Goal: Find specific page/section: Find specific page/section

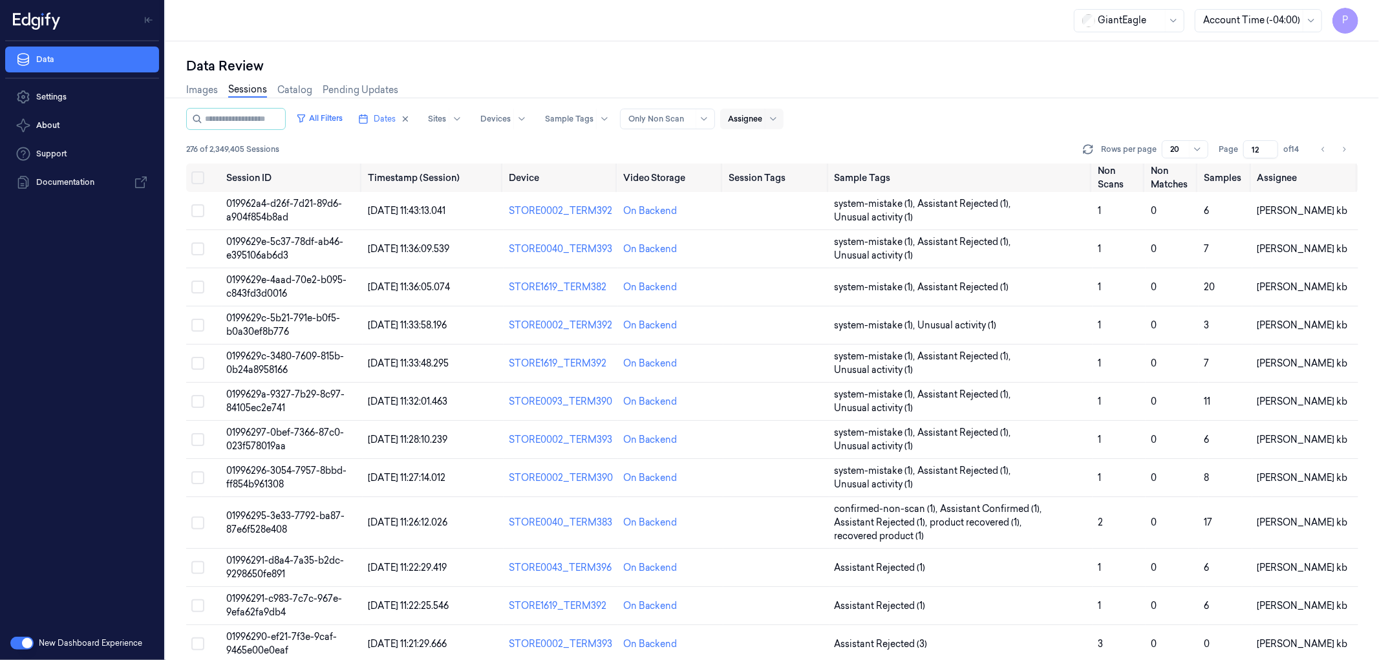
click at [762, 118] on div at bounding box center [745, 119] width 34 height 12
type input "t"
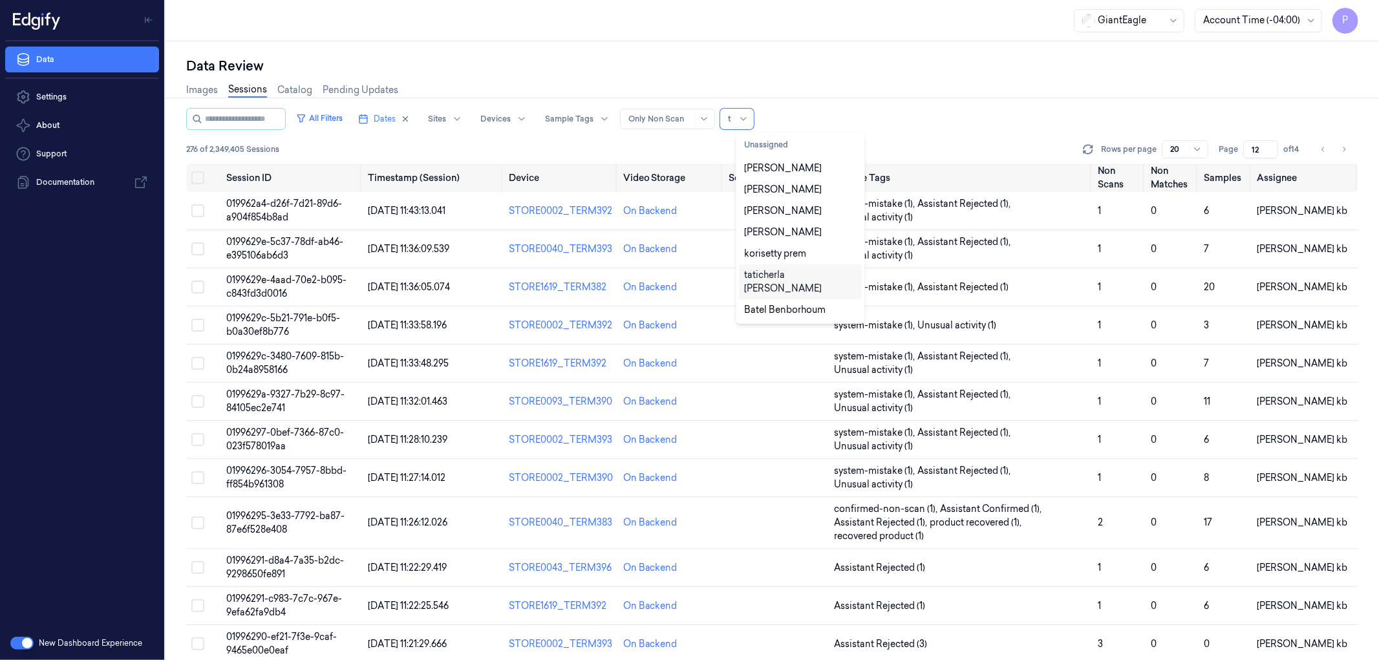
click at [776, 277] on div "taticherla [PERSON_NAME]" at bounding box center [800, 281] width 112 height 27
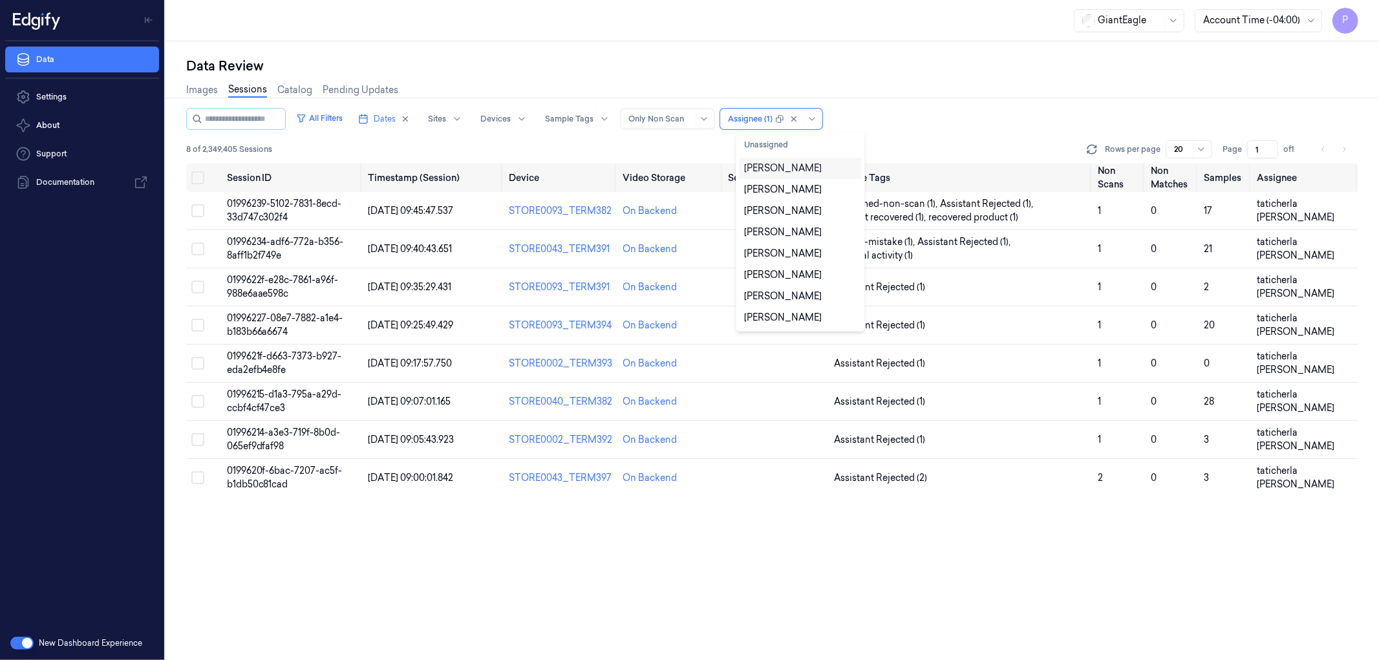
click at [977, 106] on div "Images Sessions Catalog Pending Updates" at bounding box center [772, 91] width 1172 height 33
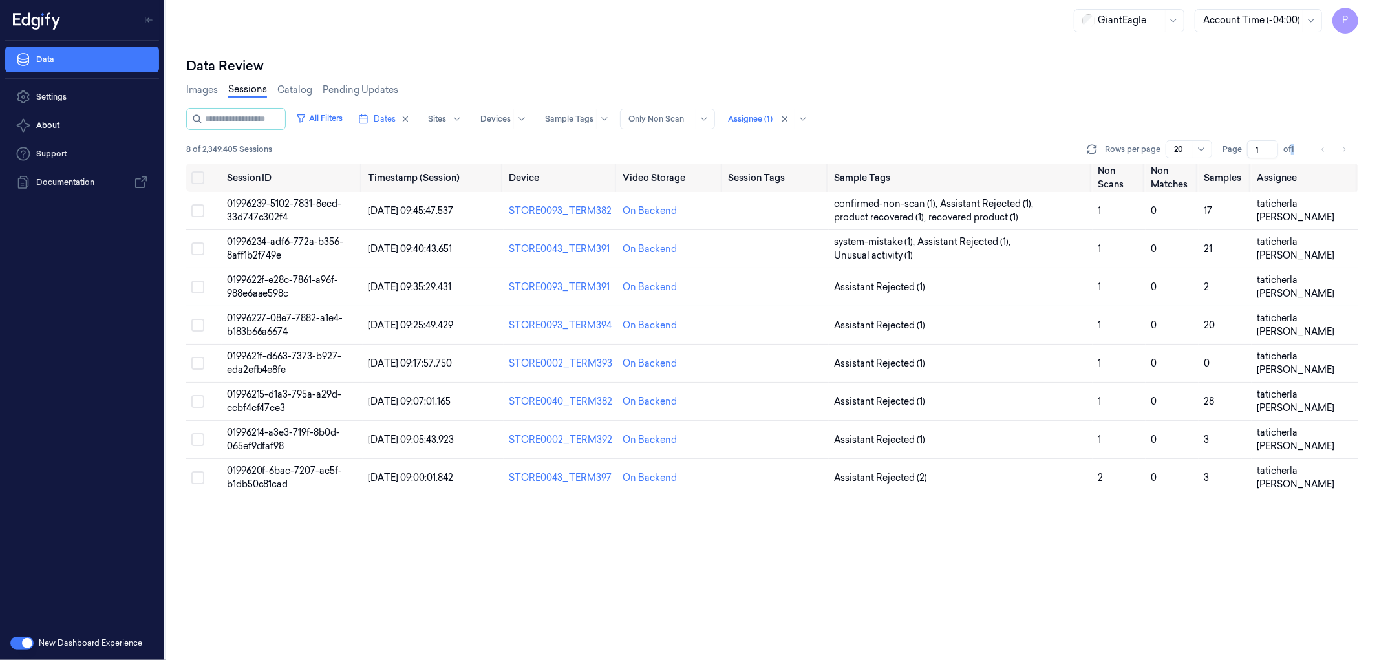
click at [1293, 149] on span "of 1" at bounding box center [1293, 149] width 21 height 12
click at [1298, 150] on span "of 1" at bounding box center [1293, 149] width 21 height 12
drag, startPoint x: 1299, startPoint y: 146, endPoint x: 1293, endPoint y: 147, distance: 6.5
click at [1293, 147] on span "of 1" at bounding box center [1293, 149] width 21 height 12
click at [1304, 133] on div "All Filters Dates Sites Devices Sample Tags Alert Type Only Non Scan Assignee (…" at bounding box center [772, 136] width 1172 height 56
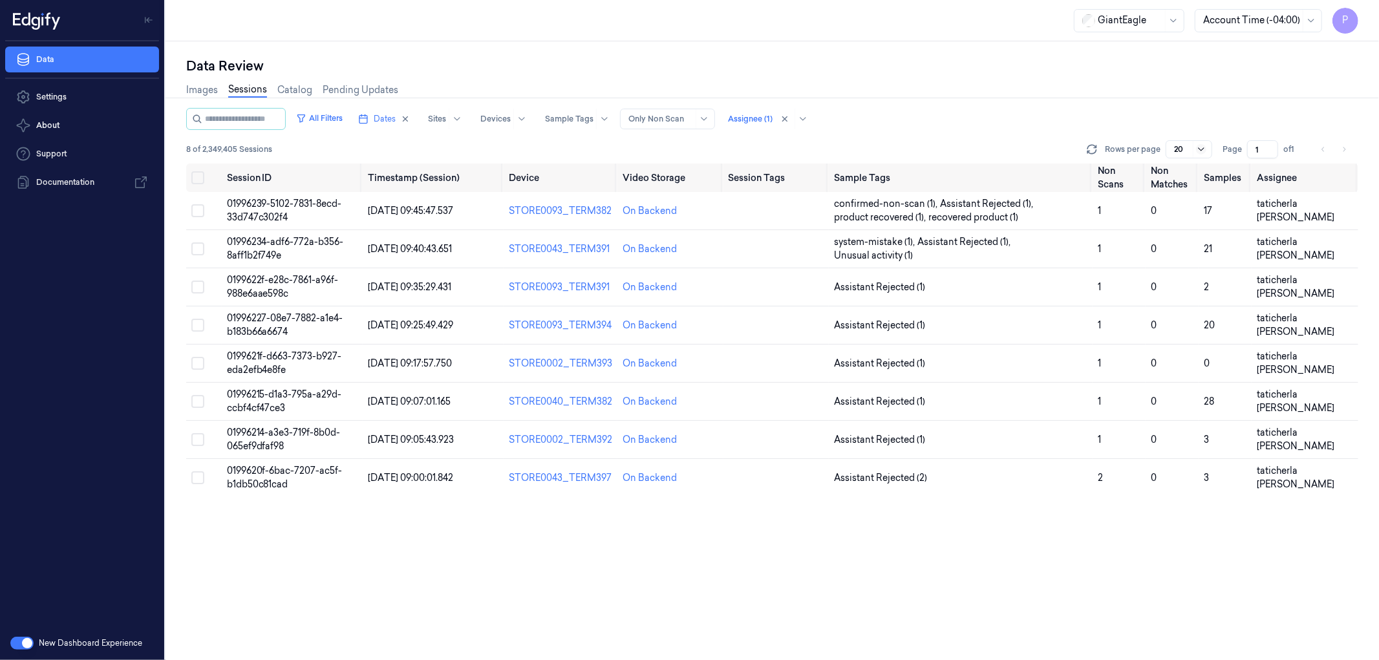
click at [1205, 149] on icon at bounding box center [1201, 149] width 10 height 10
click at [1209, 39] on div "GiantEagle Account Time (-04:00) P" at bounding box center [771, 20] width 1213 height 41
click at [1291, 145] on span "of 1" at bounding box center [1293, 149] width 21 height 12
click at [1307, 132] on div "All Filters Dates Sites Devices Sample Tags Alert Type Only Non Scan Assignee (…" at bounding box center [772, 136] width 1172 height 56
click at [1293, 146] on span "of 1" at bounding box center [1293, 149] width 21 height 12
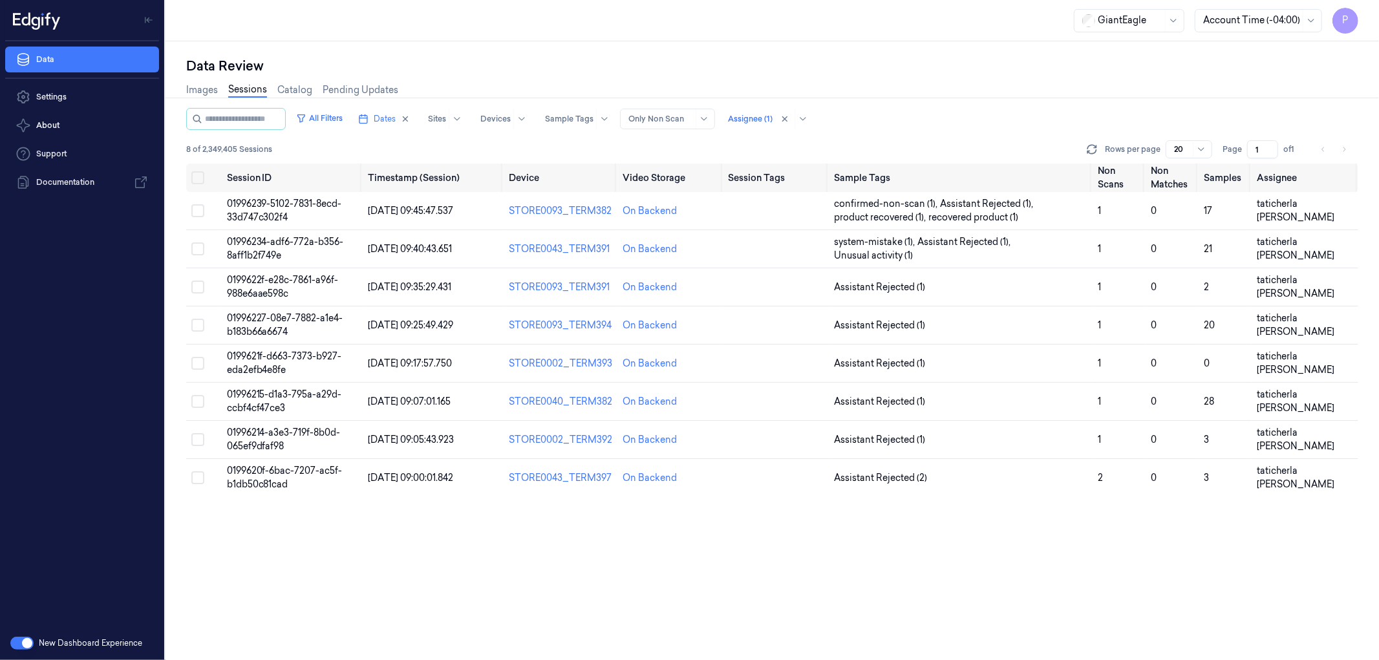
click at [1297, 125] on div "All Filters Dates Sites Devices Sample Tags Alert Type Only Non Scan Assignee (…" at bounding box center [772, 119] width 1172 height 22
drag, startPoint x: 1129, startPoint y: 146, endPoint x: 1157, endPoint y: 147, distance: 27.8
click at [1157, 147] on p "Rows per page" at bounding box center [1133, 149] width 56 height 12
click at [1152, 149] on p "Rows per page" at bounding box center [1133, 149] width 56 height 12
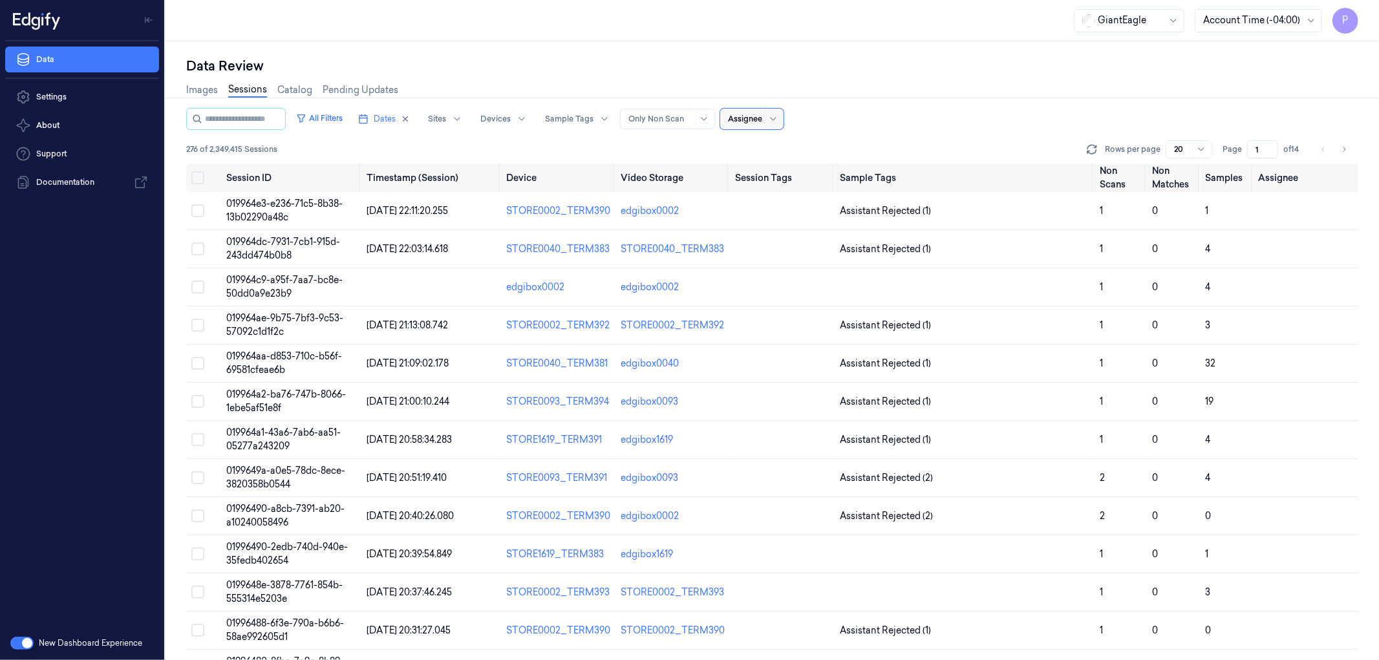
click at [1054, 110] on div "All Filters Dates Sites Devices Sample Tags Alert Type Only Non Scan Assignee" at bounding box center [772, 119] width 1172 height 22
click at [1258, 150] on input "1" at bounding box center [1262, 149] width 31 height 18
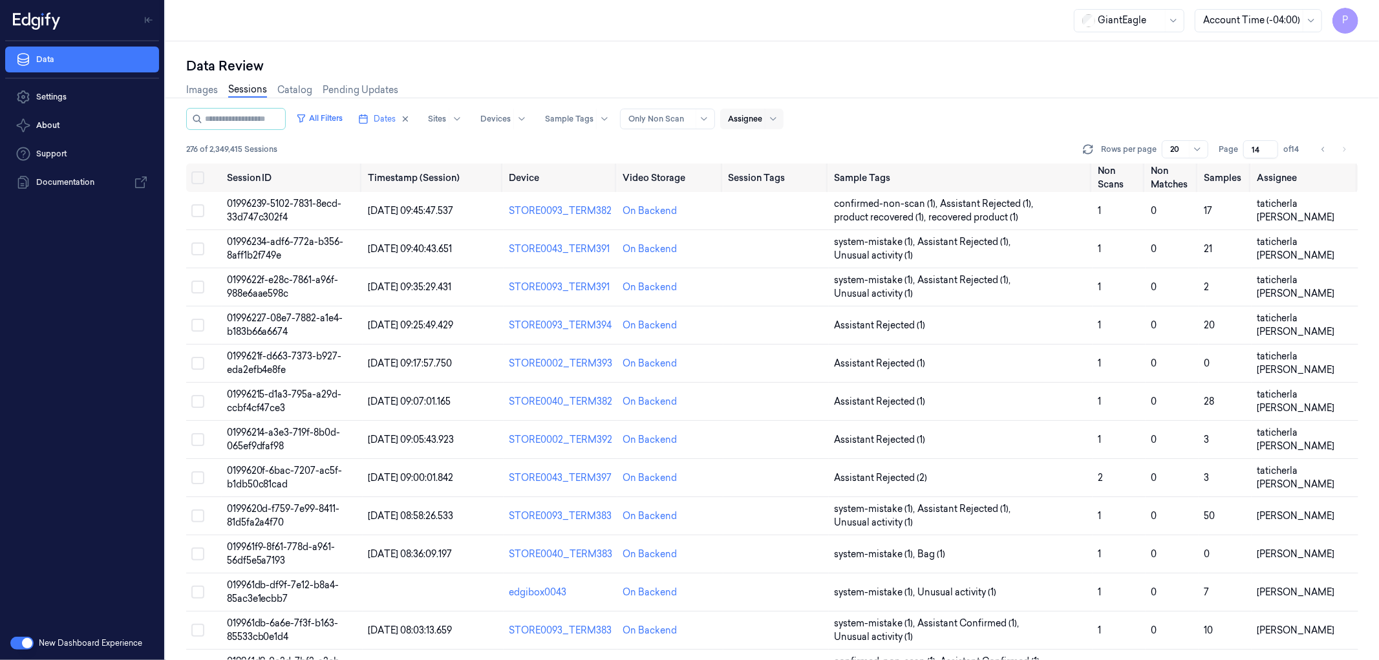
click at [1044, 98] on div "Images Sessions Catalog Pending Updates" at bounding box center [772, 91] width 1172 height 33
click at [1320, 151] on icon "Go to previous page" at bounding box center [1323, 149] width 8 height 10
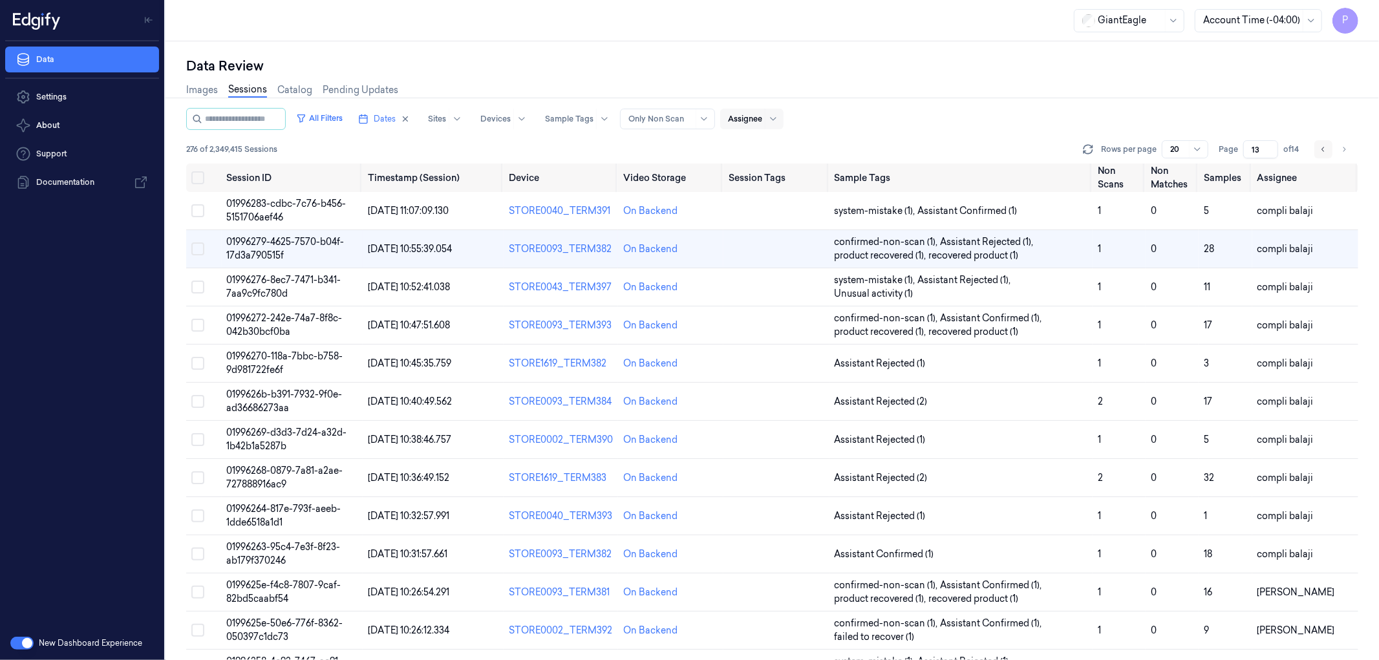
click at [1324, 149] on icon "Go to previous page" at bounding box center [1323, 149] width 8 height 10
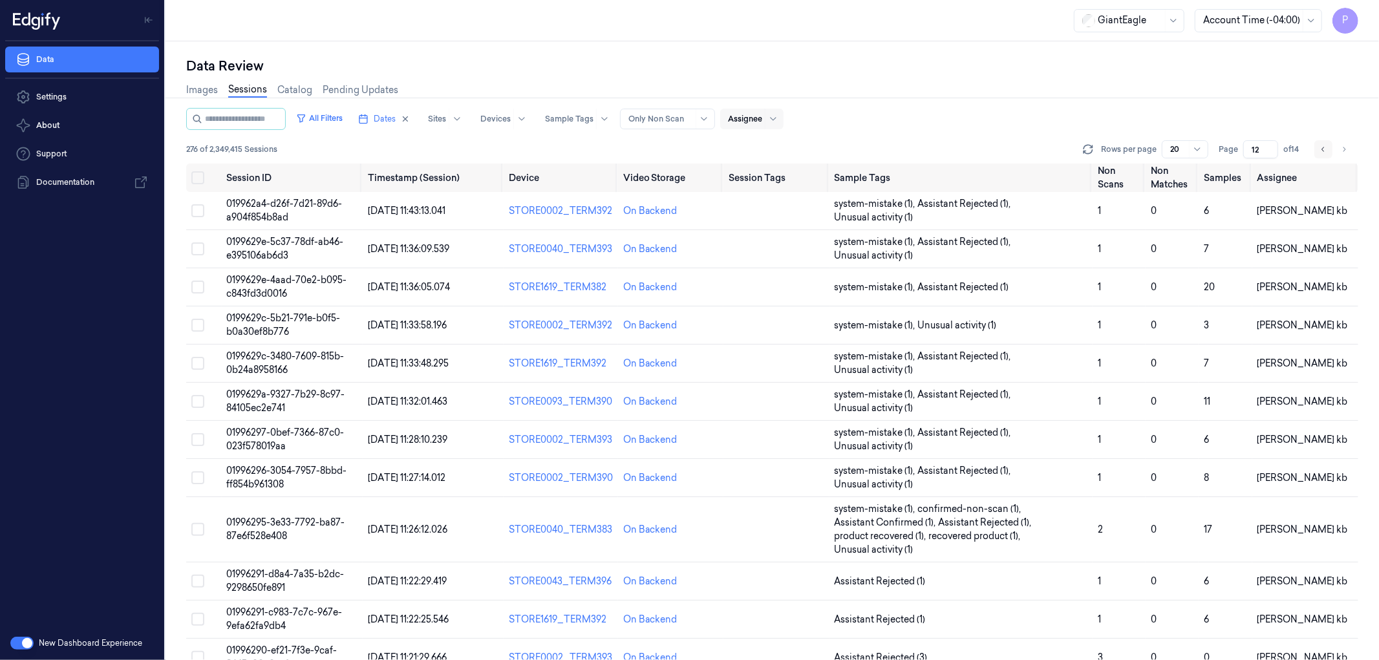
click at [1319, 144] on icon "Go to previous page" at bounding box center [1323, 149] width 8 height 10
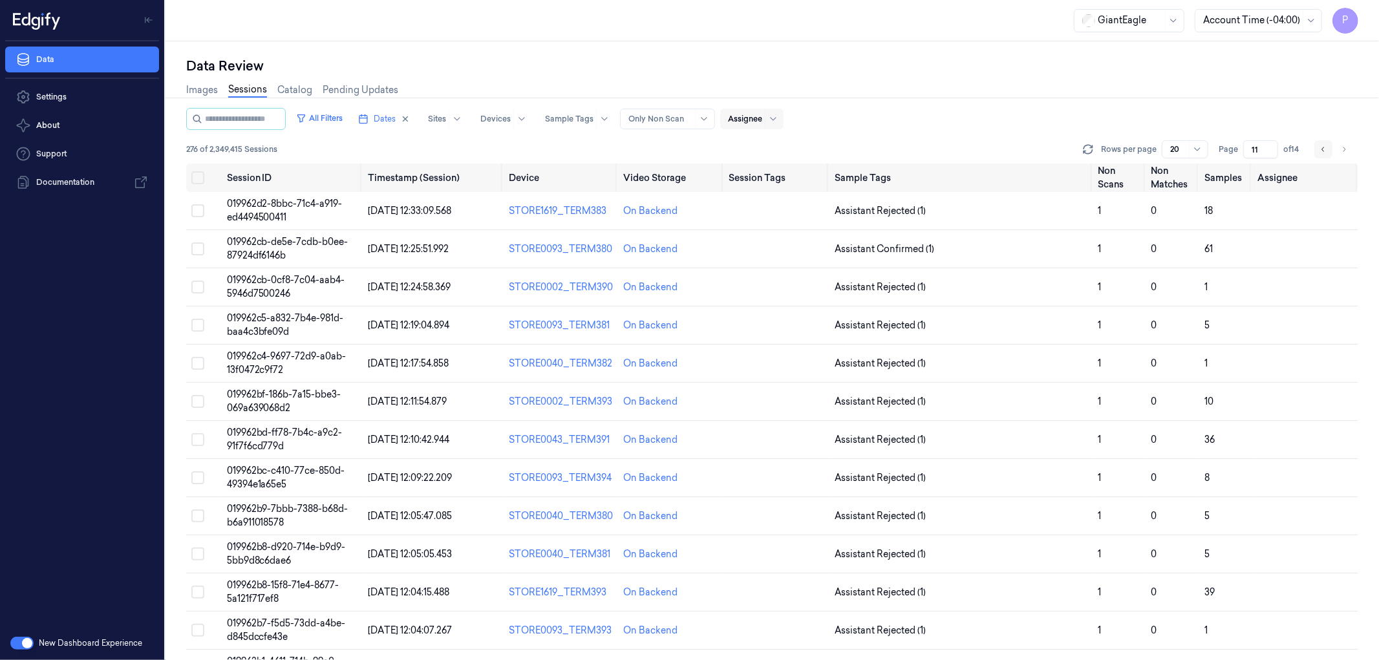
click at [1320, 149] on icon "Go to previous page" at bounding box center [1323, 149] width 8 height 10
type input "10"
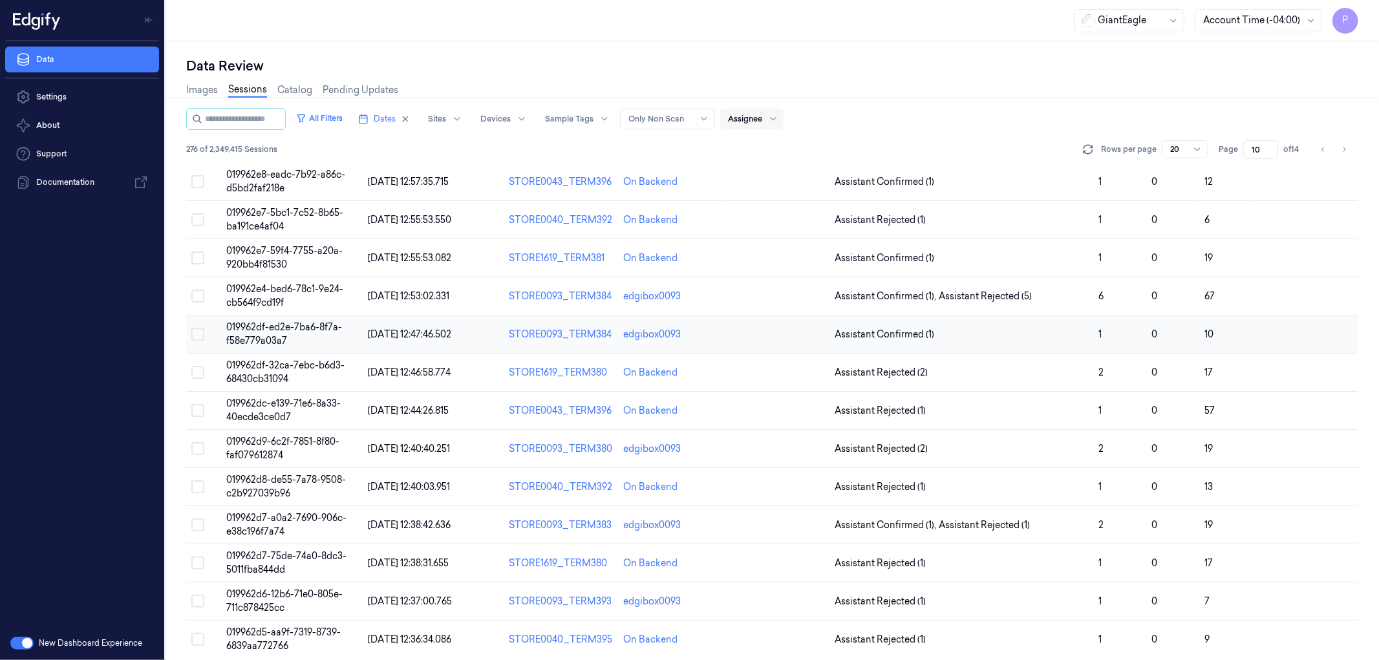
scroll to position [304, 0]
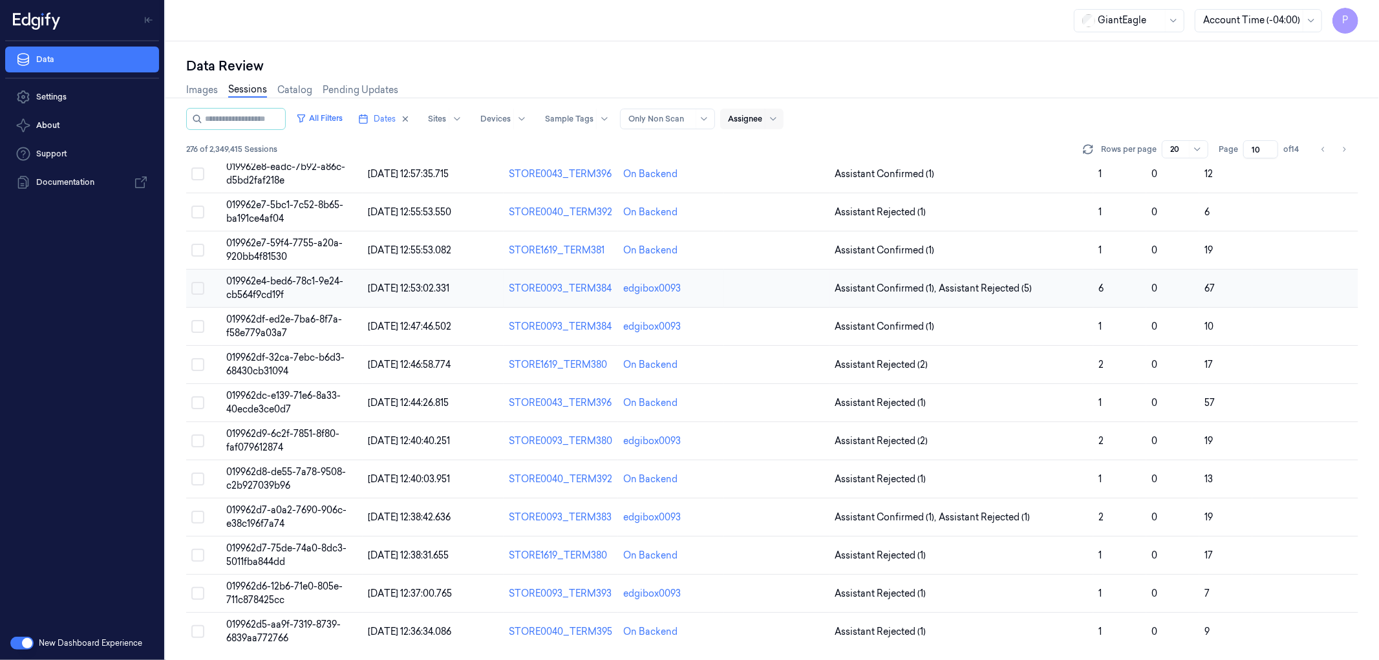
click at [285, 280] on span "019962e4-bed6-78c1-9e24-cb564f9cd19f" at bounding box center [285, 287] width 117 height 25
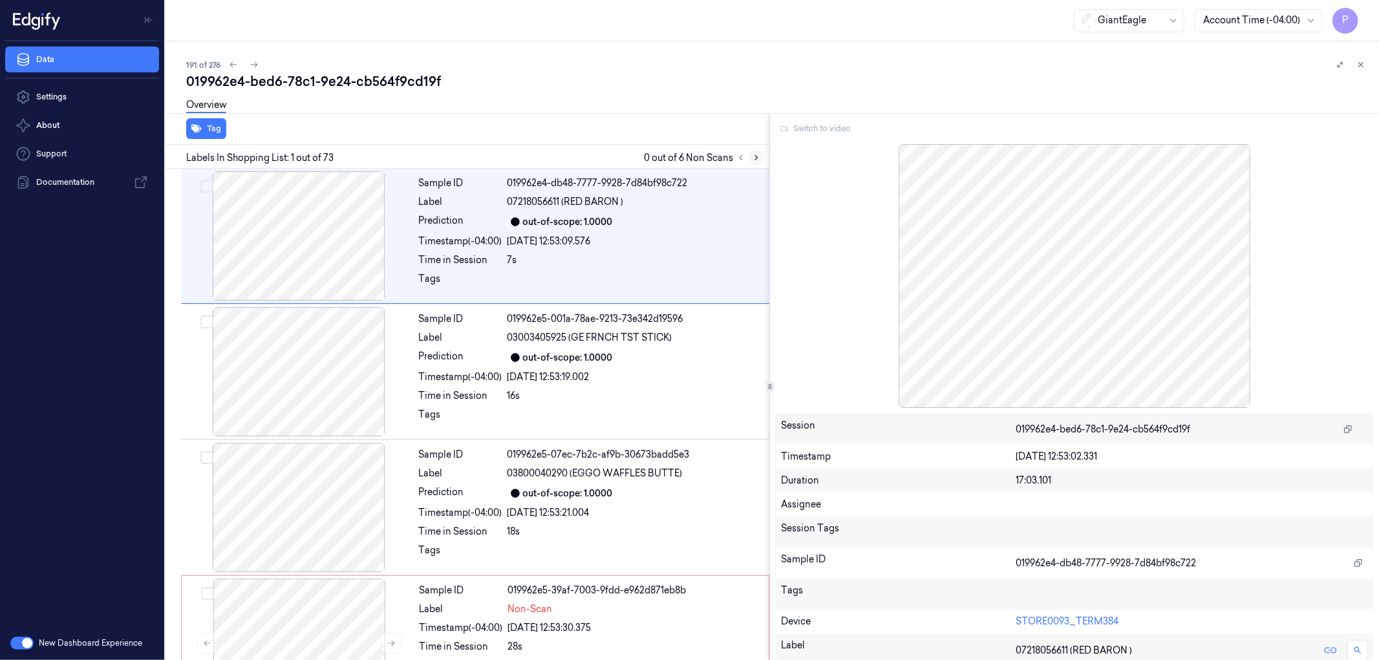
click at [761, 155] on button at bounding box center [756, 158] width 16 height 16
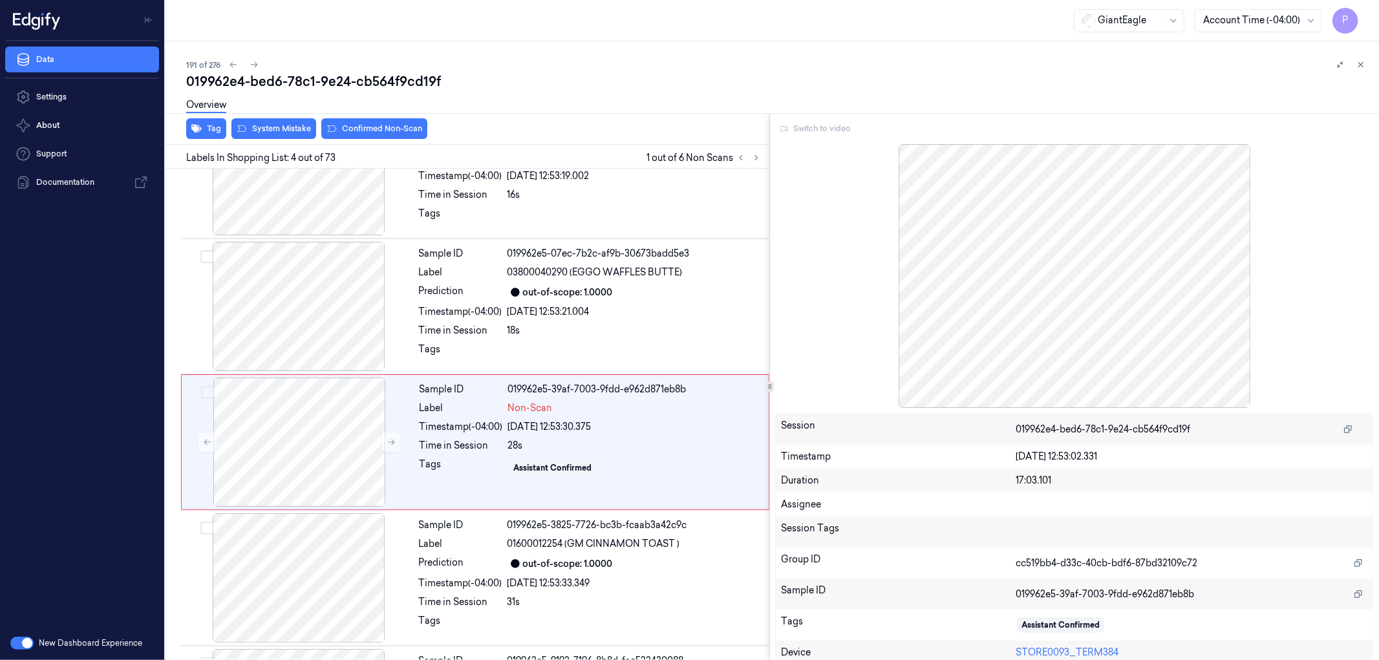
scroll to position [229, 0]
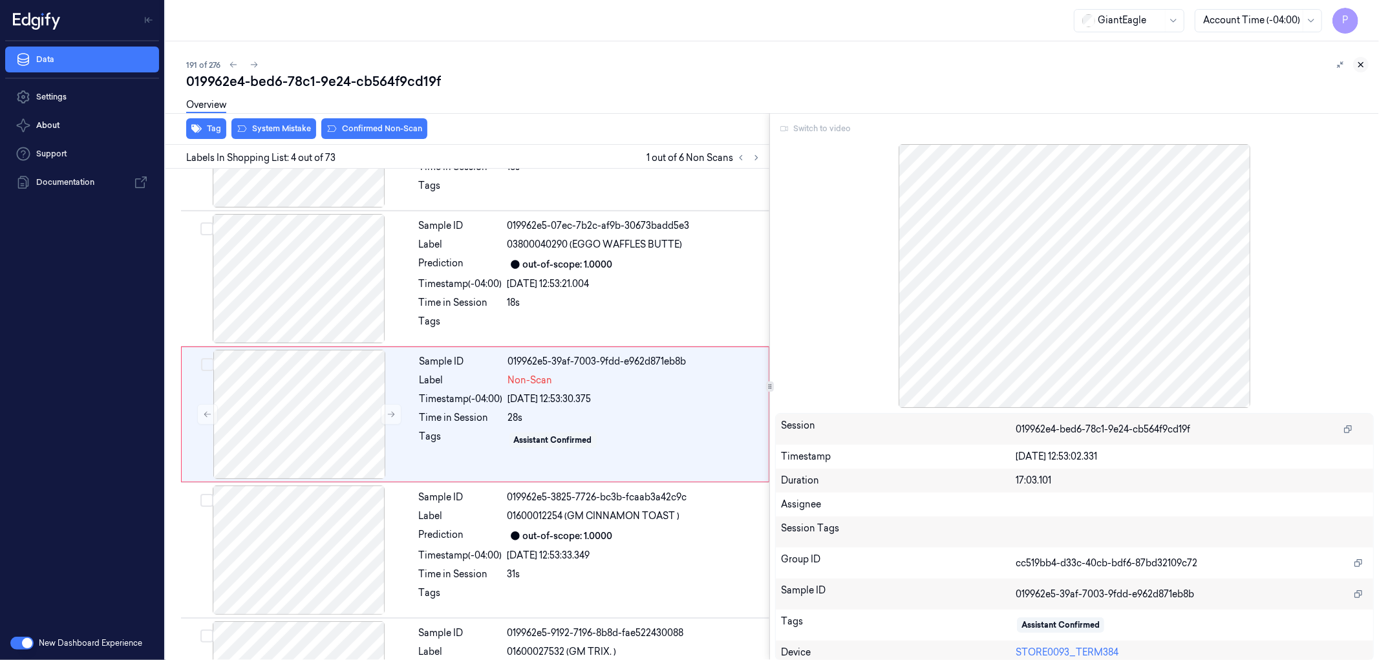
click at [1360, 61] on icon at bounding box center [1360, 64] width 9 height 9
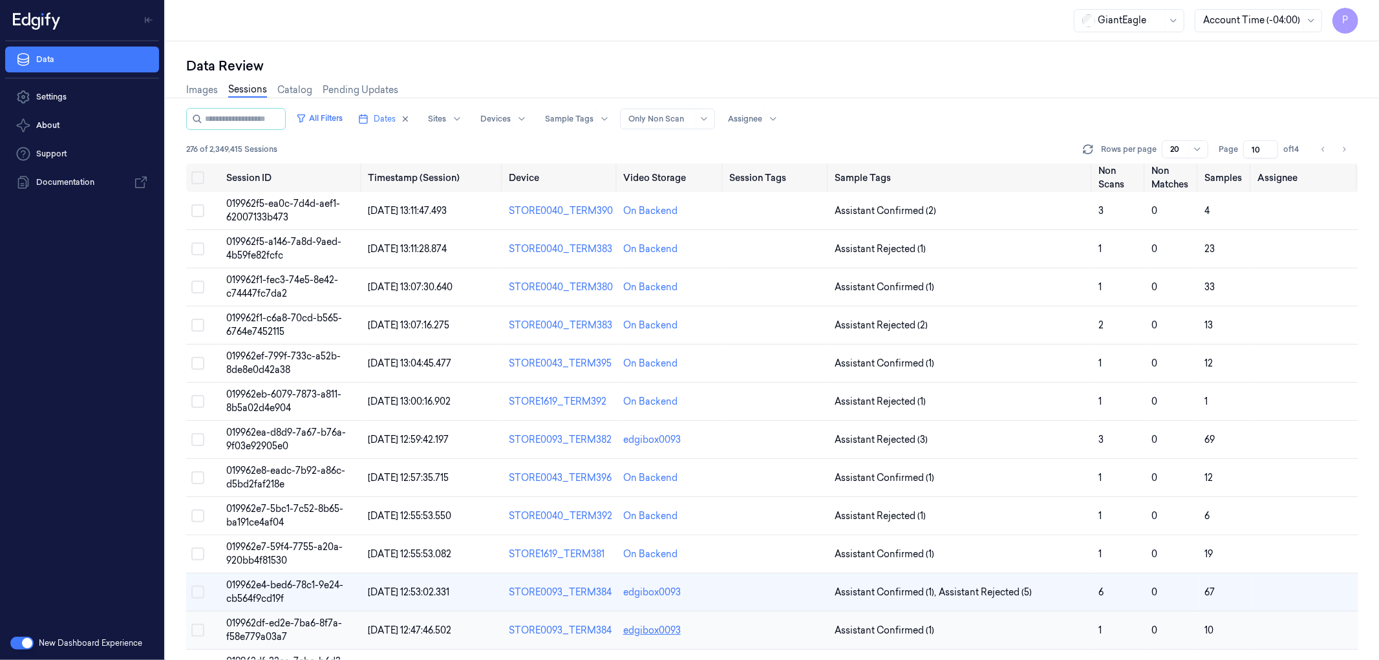
scroll to position [180, 0]
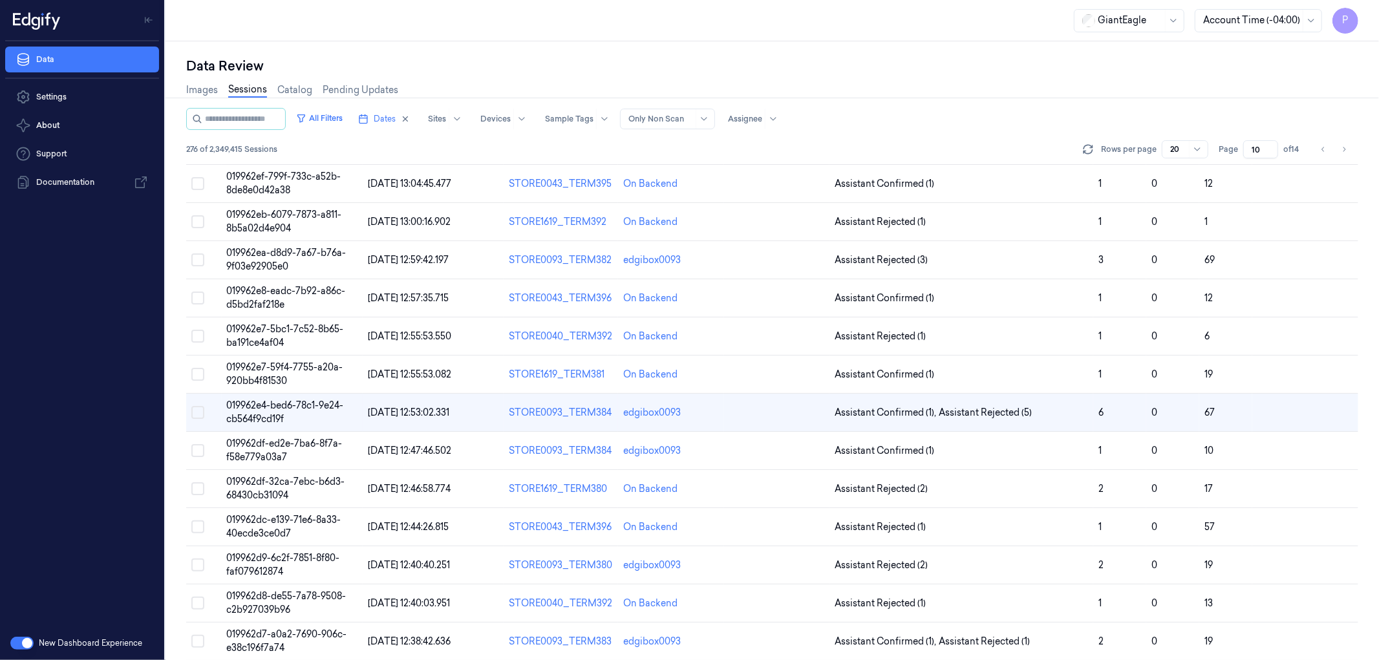
click at [900, 73] on div "Data Review" at bounding box center [772, 66] width 1172 height 18
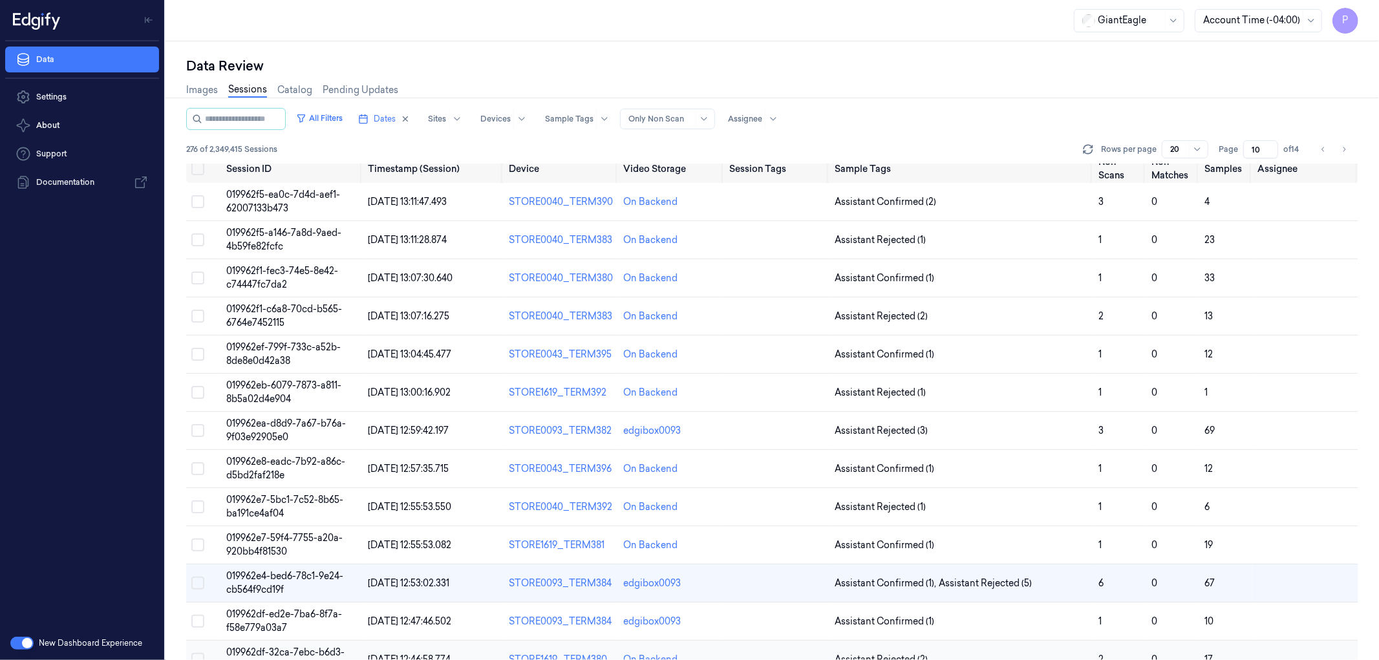
scroll to position [0, 0]
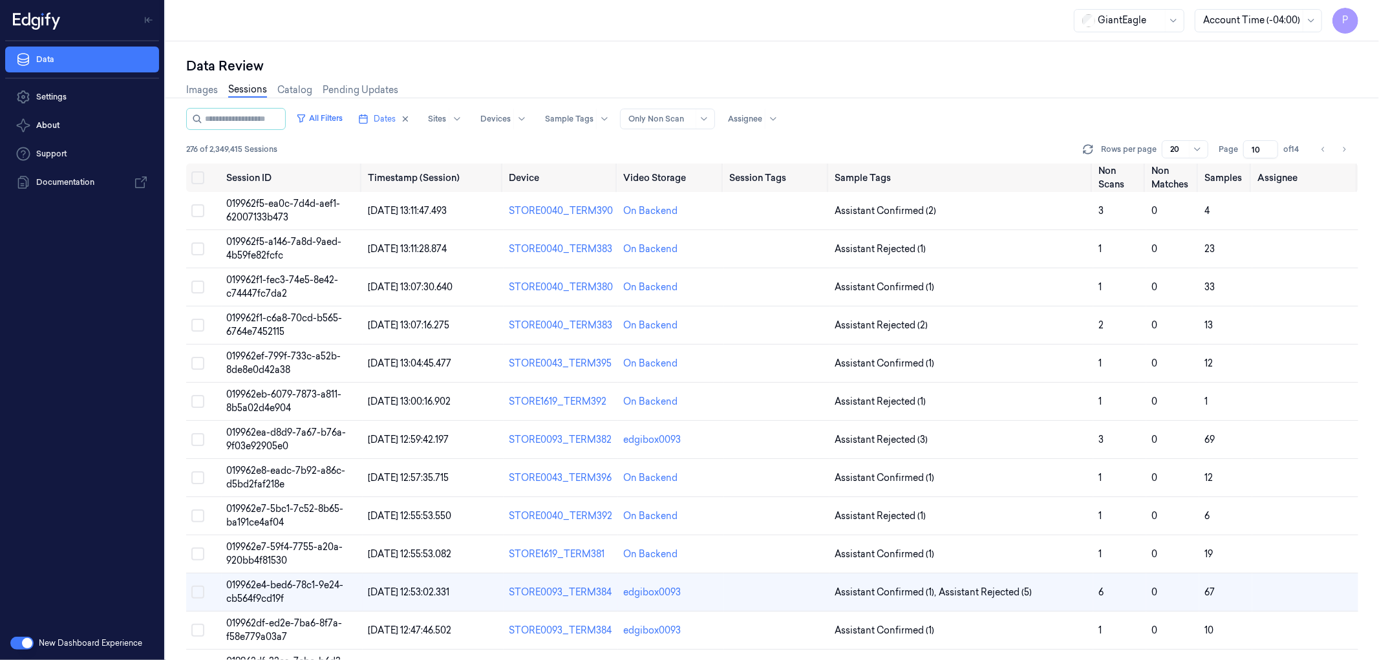
click at [964, 74] on div "Data Review" at bounding box center [772, 66] width 1172 height 18
click at [999, 57] on div "Data Review" at bounding box center [772, 66] width 1172 height 18
click at [960, 66] on div "Data Review" at bounding box center [772, 66] width 1172 height 18
click at [1343, 145] on icon "Go to next page" at bounding box center [1344, 149] width 8 height 10
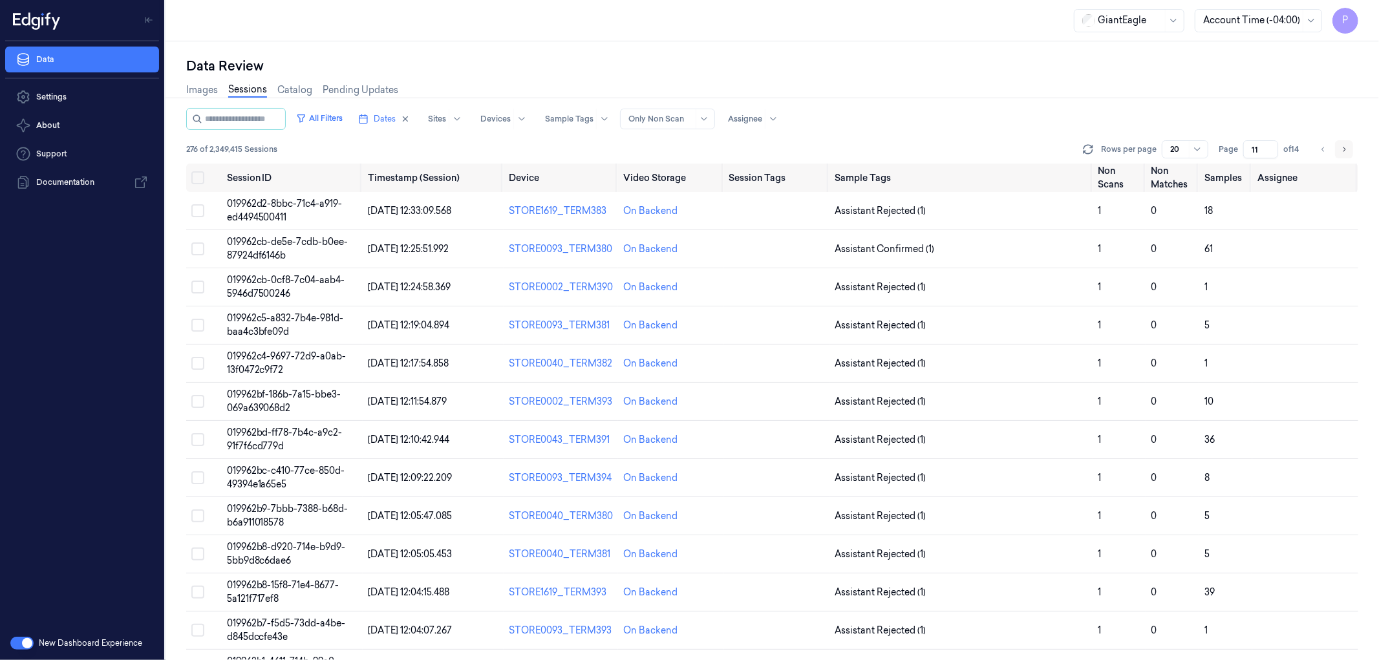
click at [1343, 145] on icon "Go to next page" at bounding box center [1344, 149] width 8 height 10
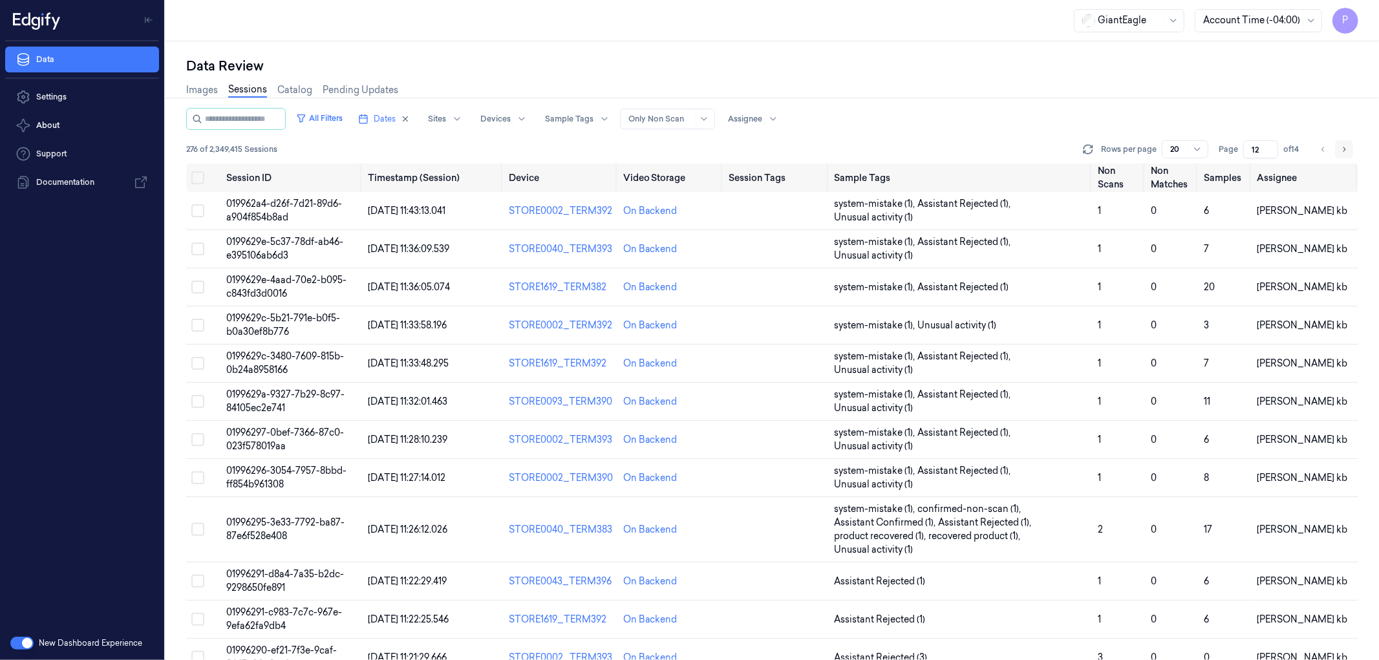
click at [1348, 150] on button "Go to next page" at bounding box center [1344, 149] width 18 height 18
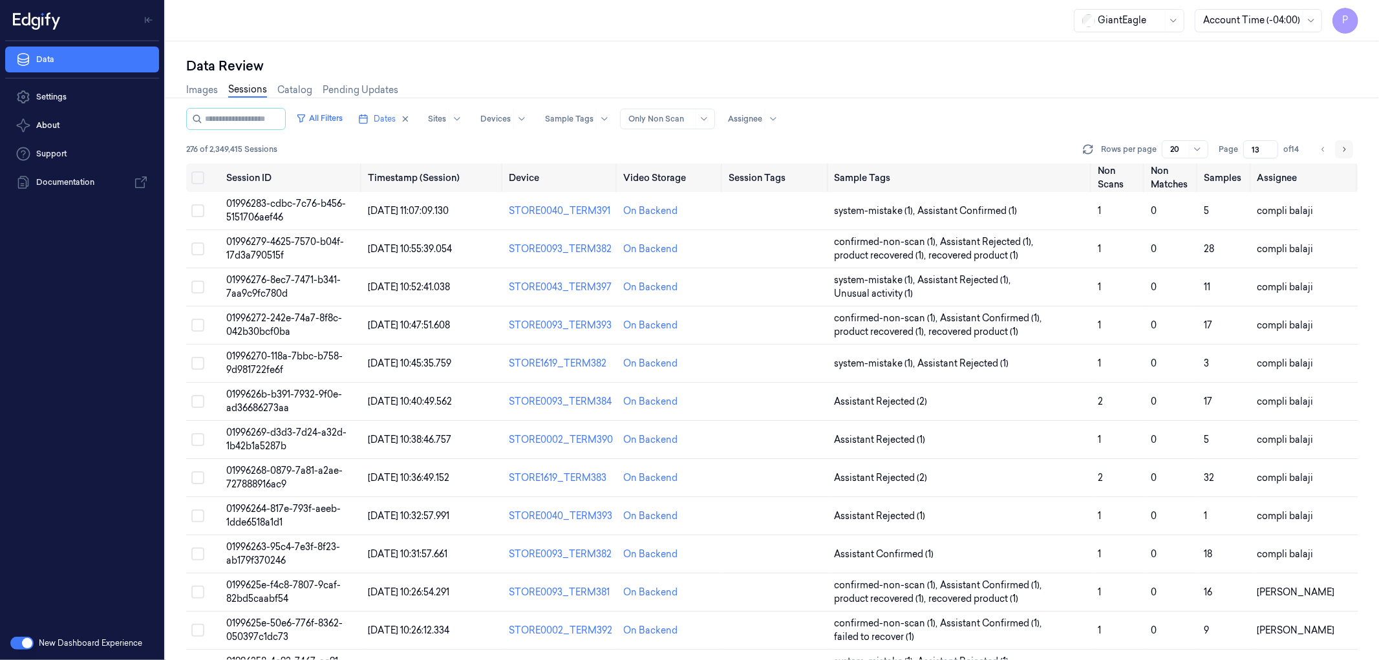
click at [1344, 147] on icon "Go to next page" at bounding box center [1344, 149] width 8 height 10
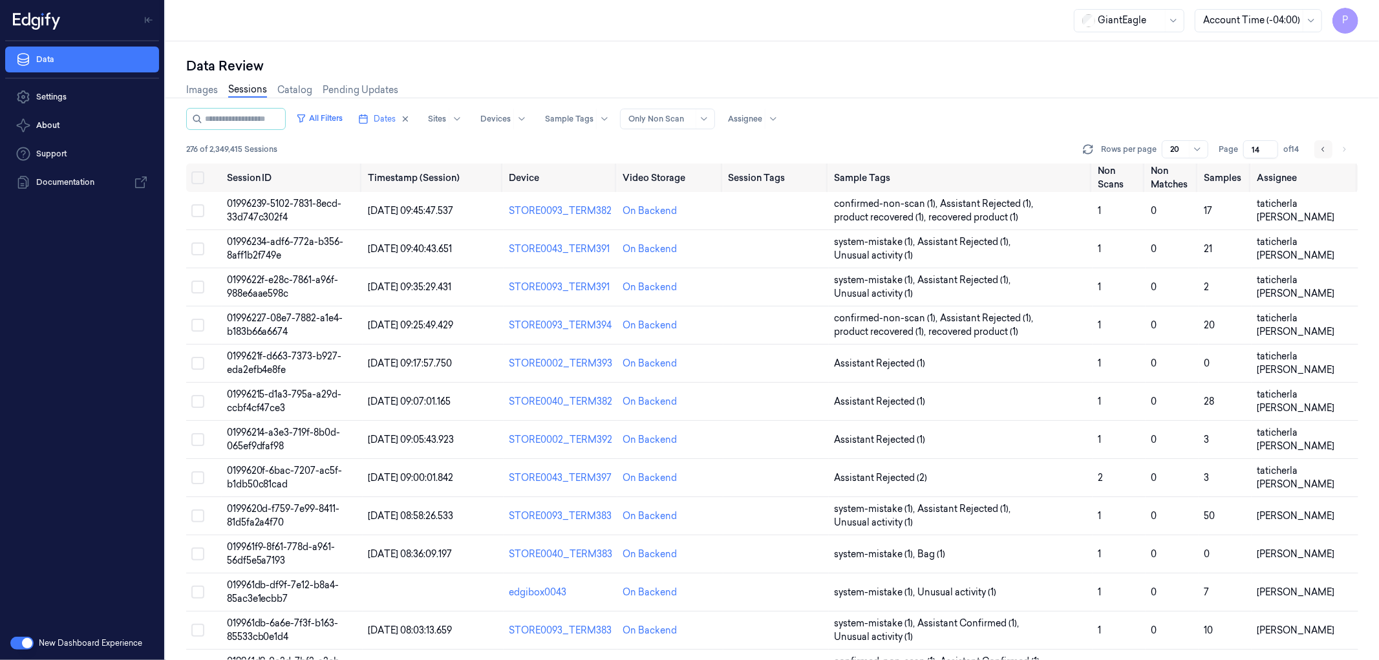
click at [1319, 142] on button "Go to previous page" at bounding box center [1323, 149] width 18 height 18
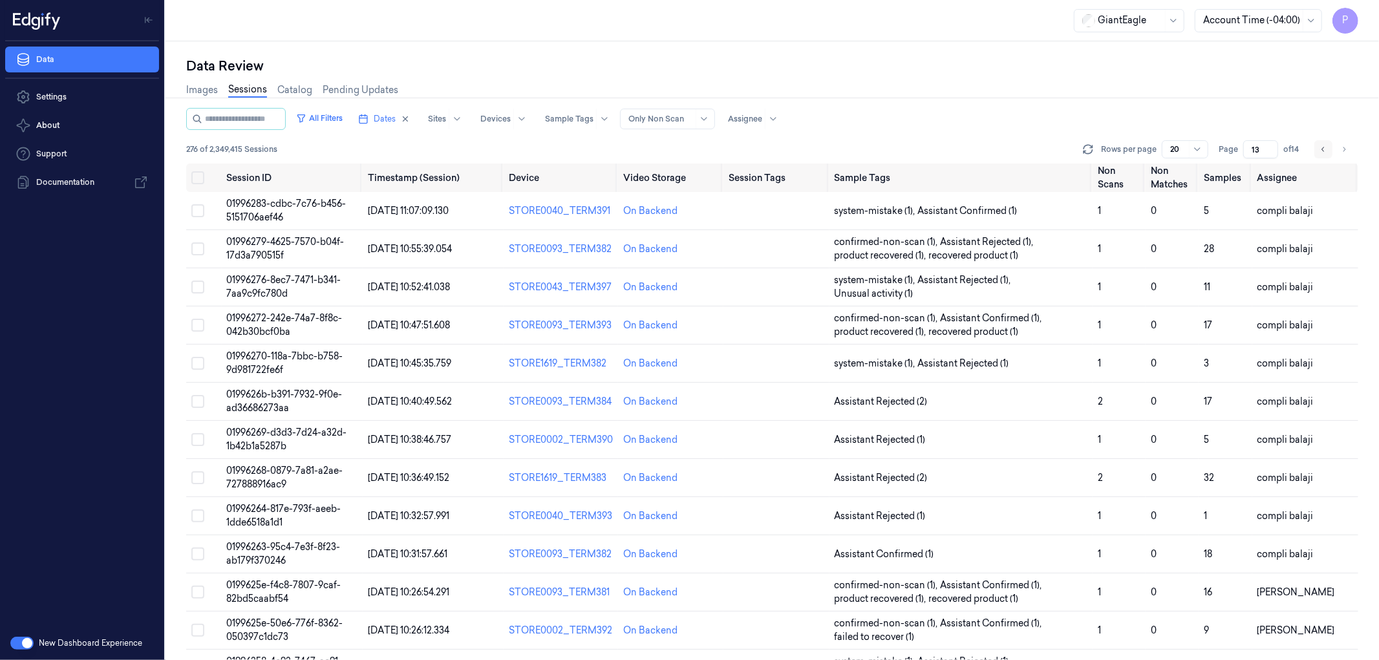
click at [1320, 149] on icon "Go to previous page" at bounding box center [1323, 149] width 8 height 10
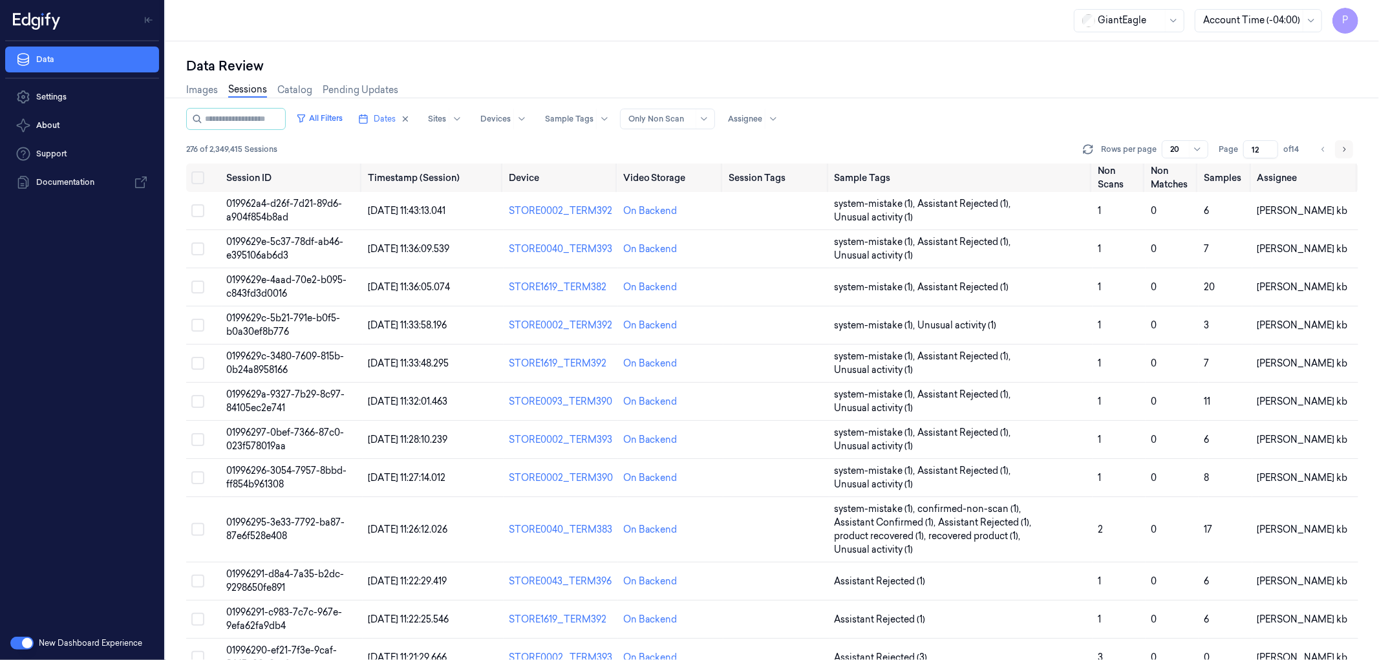
click at [1339, 151] on button "Go to next page" at bounding box center [1344, 149] width 18 height 18
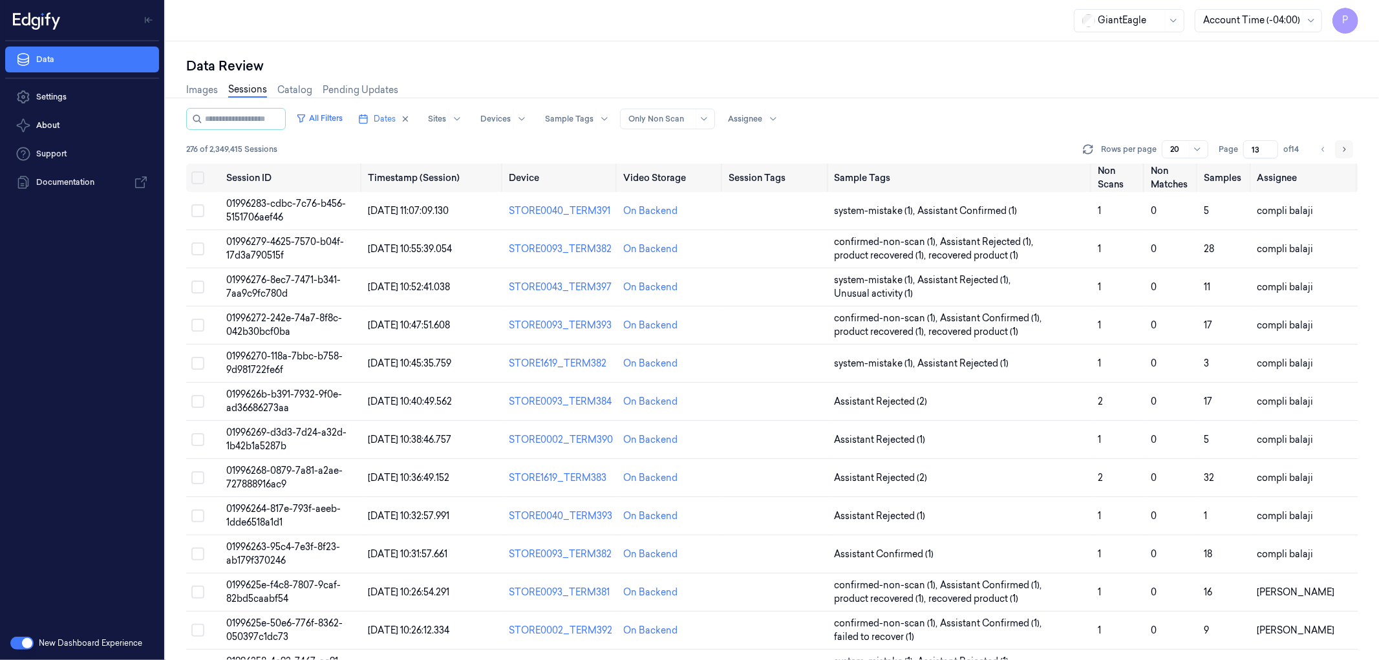
click at [1340, 150] on icon "Go to next page" at bounding box center [1344, 149] width 8 height 10
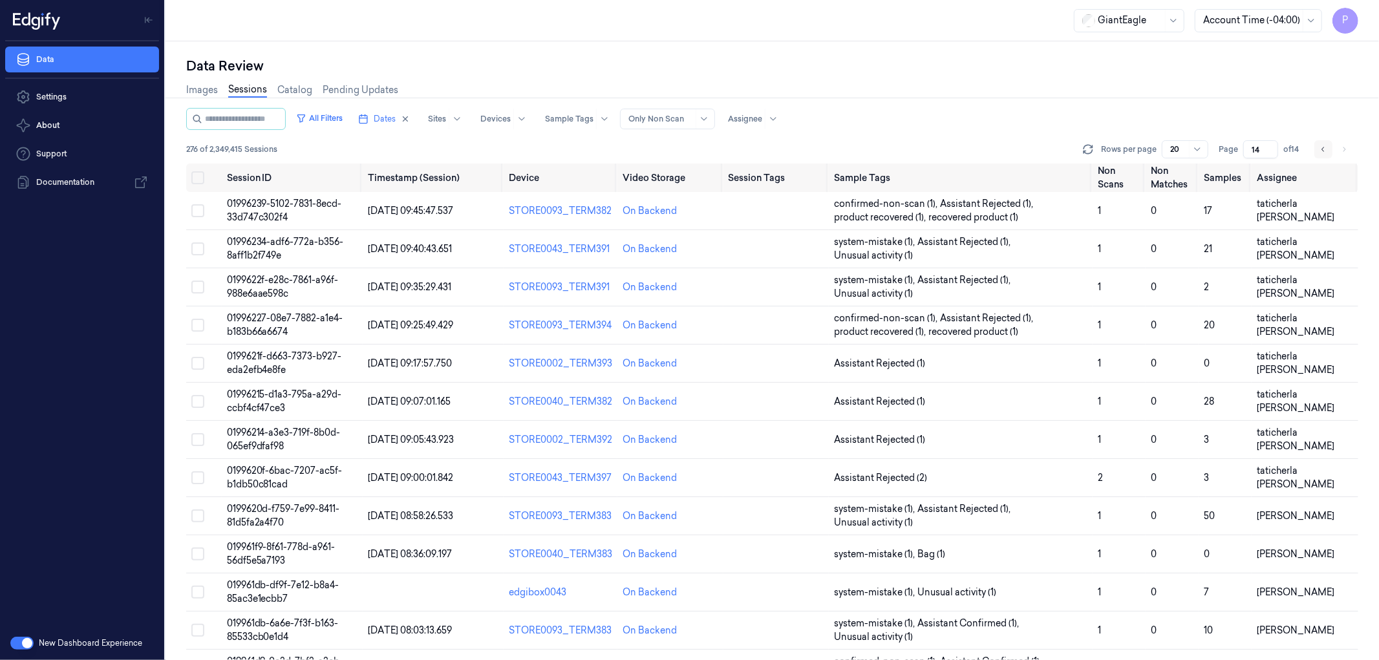
click at [1319, 146] on button "Go to previous page" at bounding box center [1323, 149] width 18 height 18
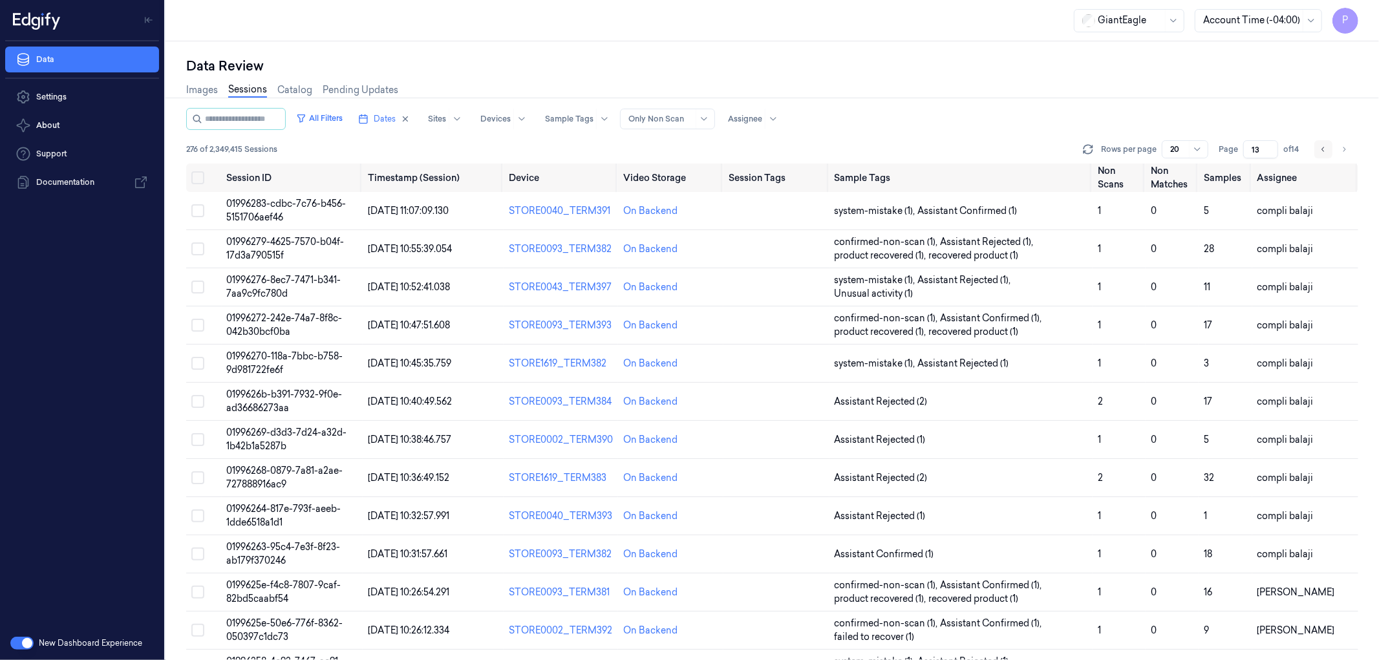
click at [1319, 146] on button "Go to previous page" at bounding box center [1323, 149] width 18 height 18
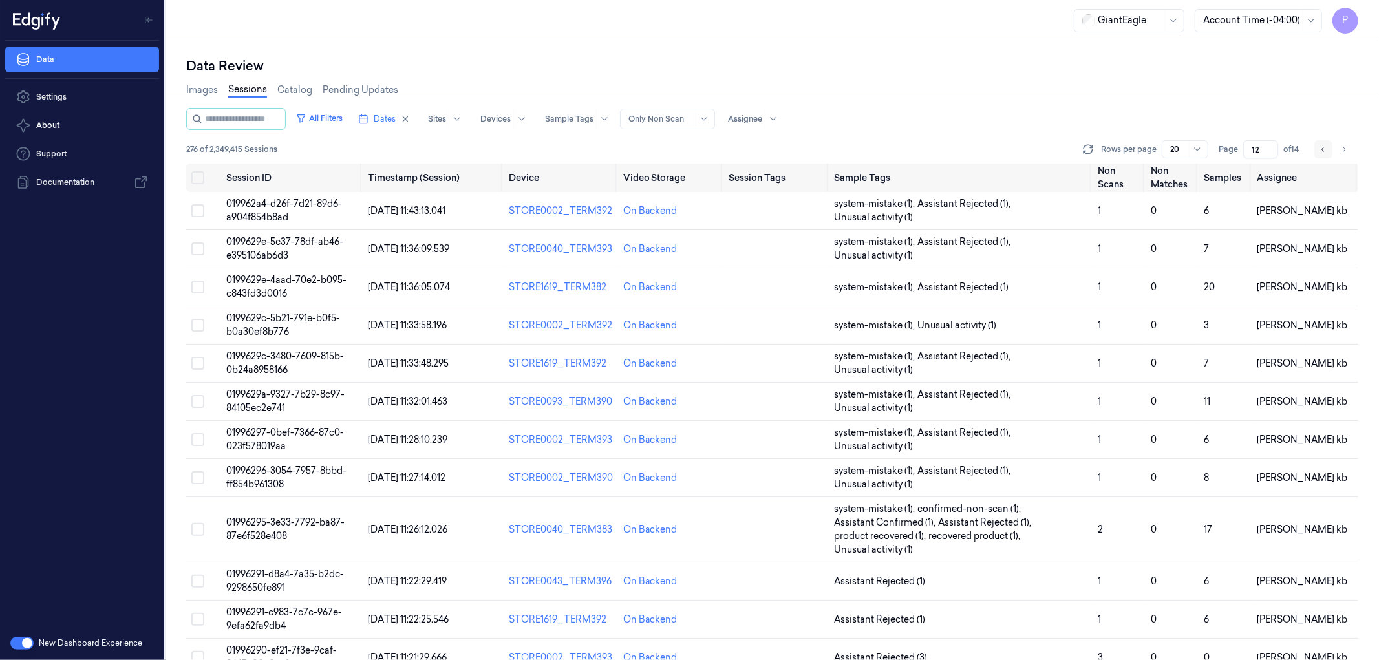
click at [1319, 146] on button "Go to previous page" at bounding box center [1323, 149] width 18 height 18
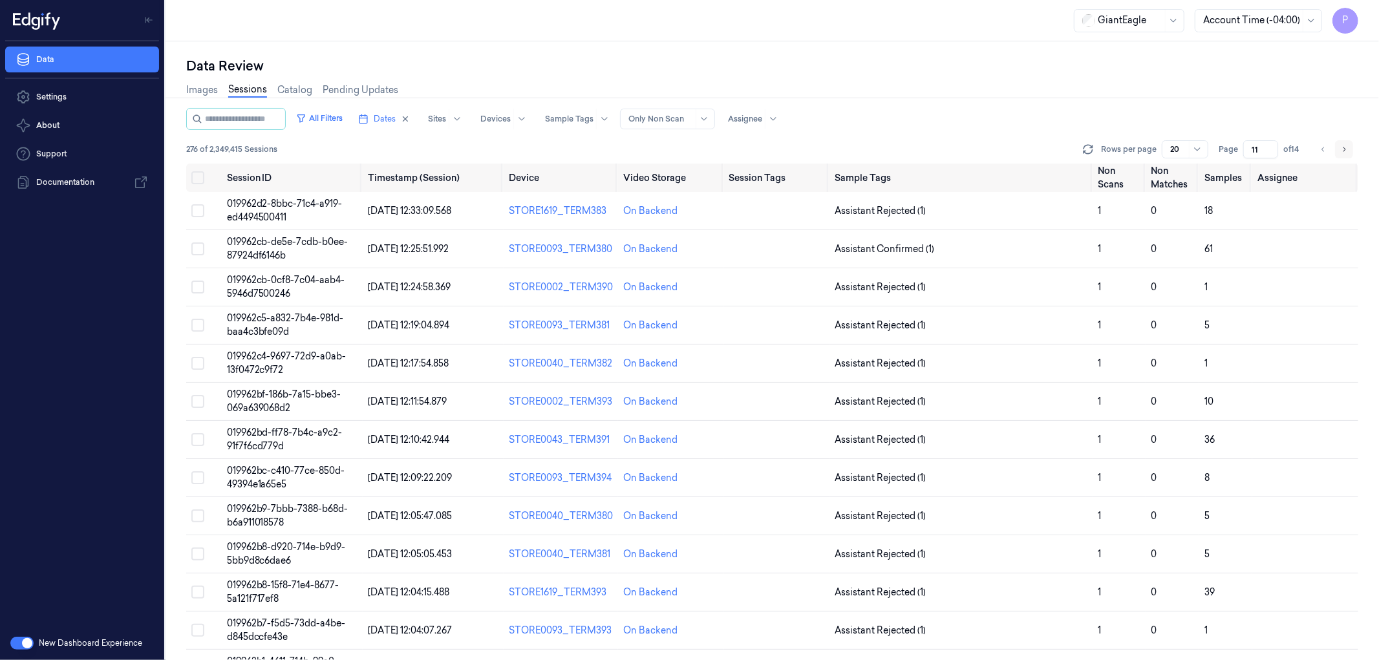
click at [1345, 149] on icon "Go to next page" at bounding box center [1344, 149] width 3 height 5
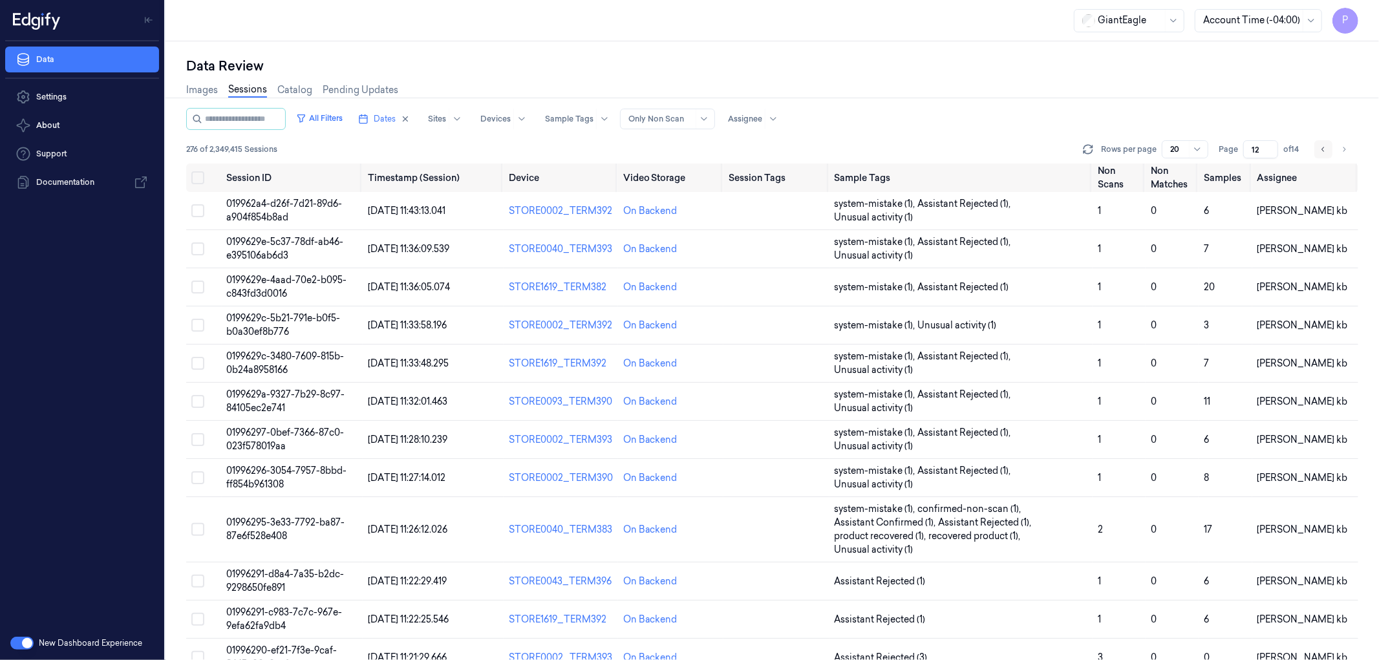
click at [1322, 149] on icon "Go to previous page" at bounding box center [1323, 149] width 8 height 10
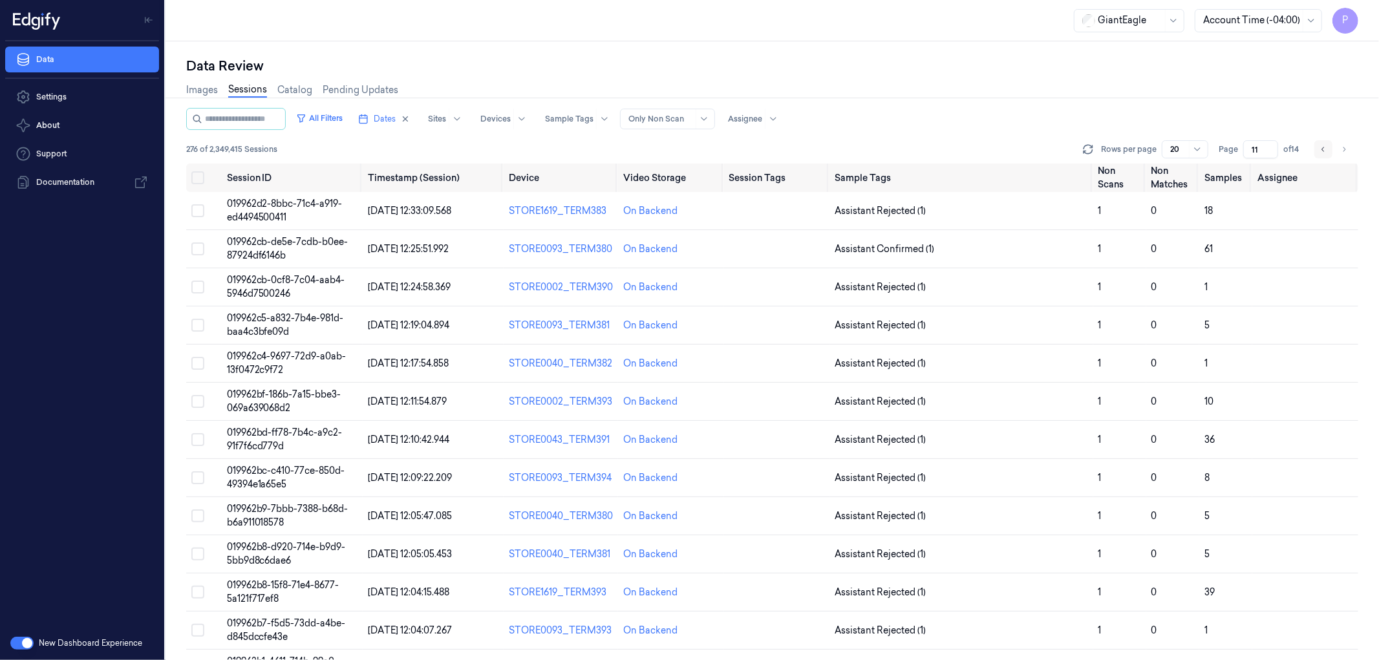
click at [1323, 151] on icon "Go to previous page" at bounding box center [1323, 149] width 8 height 10
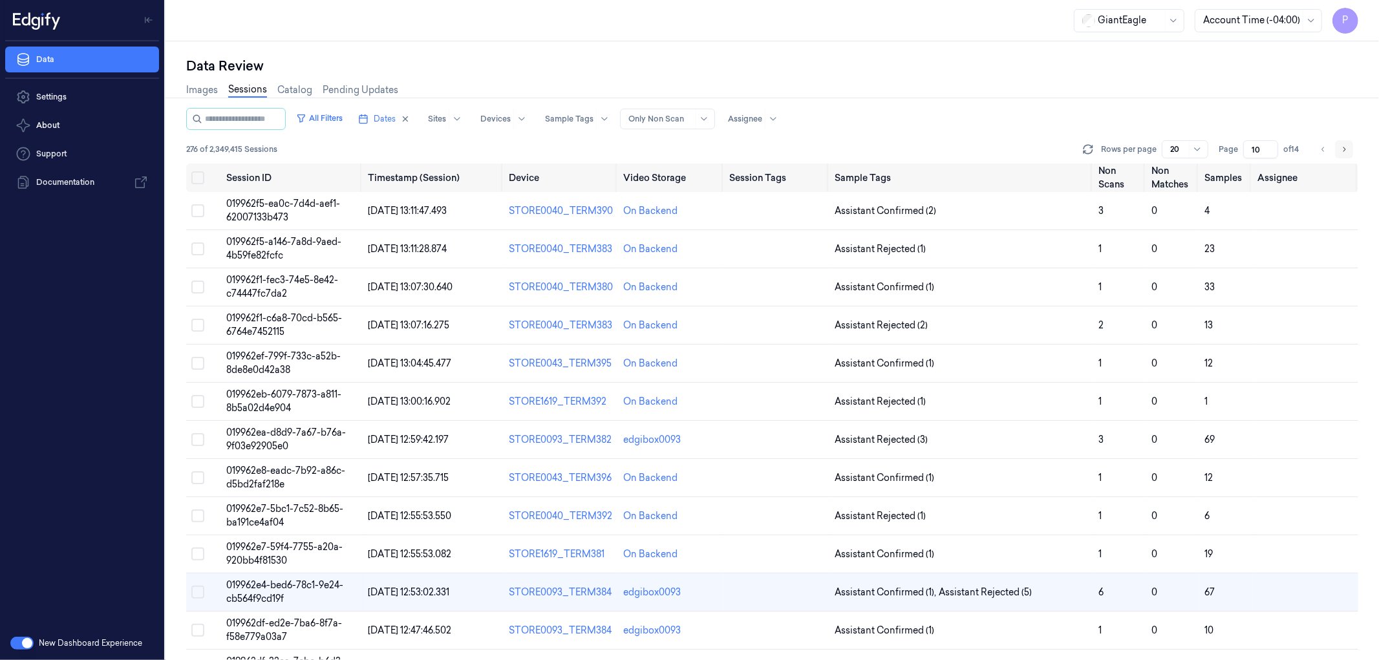
click at [1346, 150] on icon "Go to next page" at bounding box center [1344, 149] width 8 height 10
type input "11"
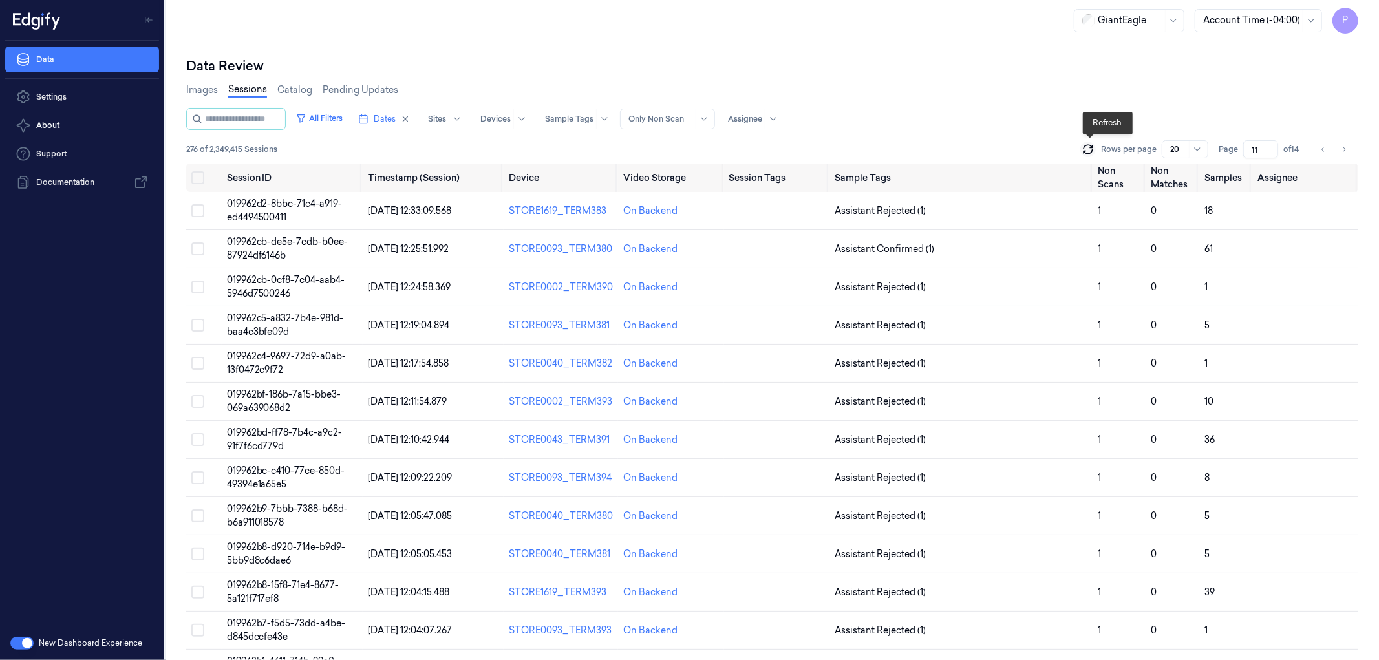
click at [1087, 149] on icon at bounding box center [1087, 149] width 13 height 13
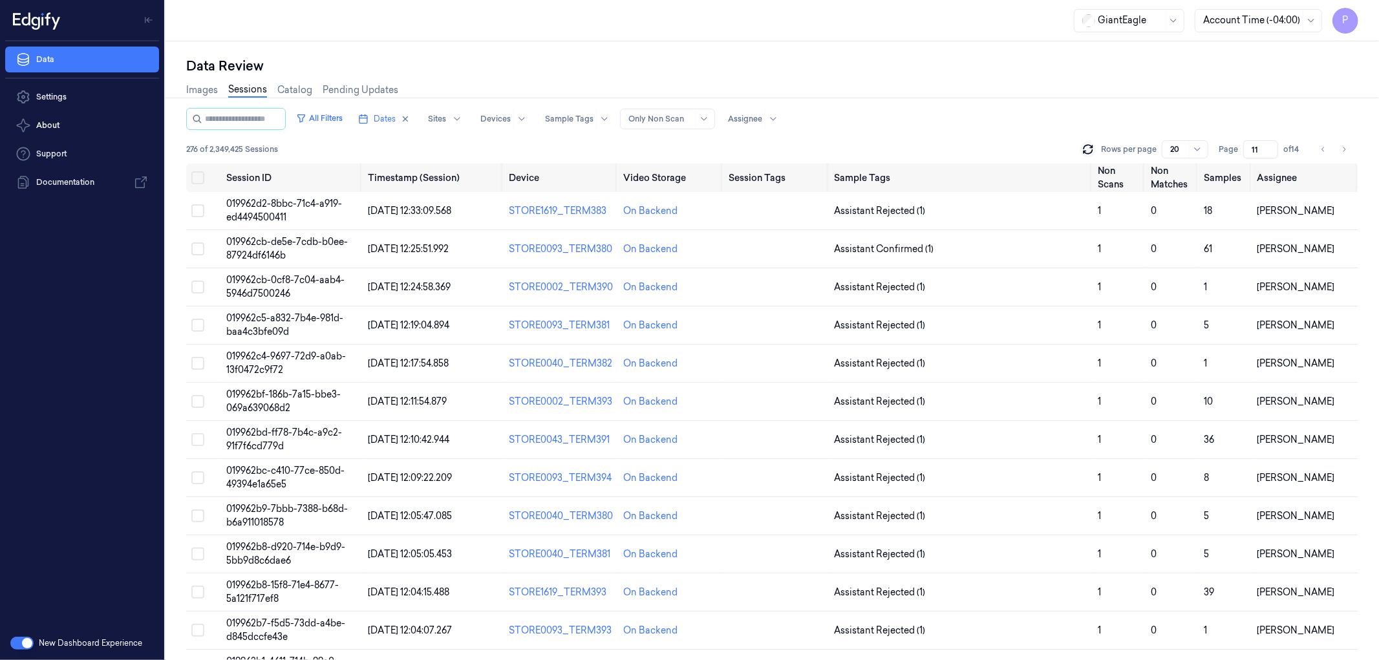
click at [1323, 151] on icon "Go to previous page" at bounding box center [1323, 149] width 8 height 10
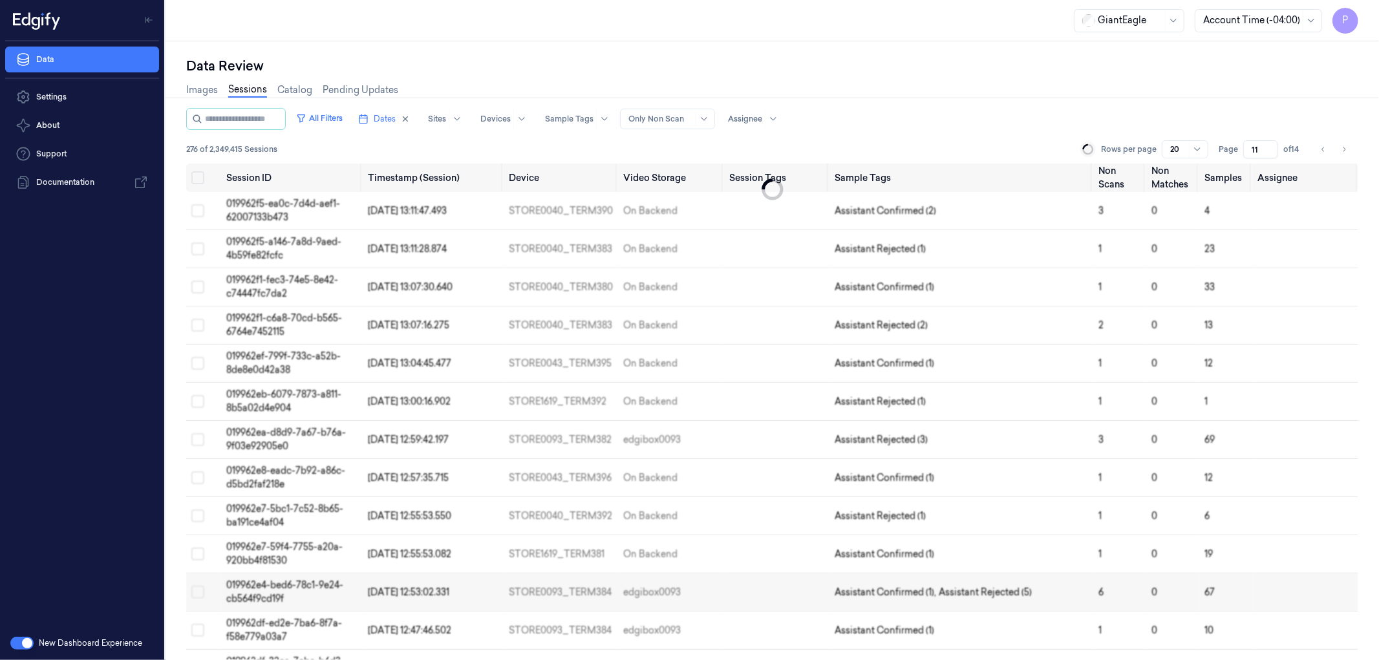
type input "10"
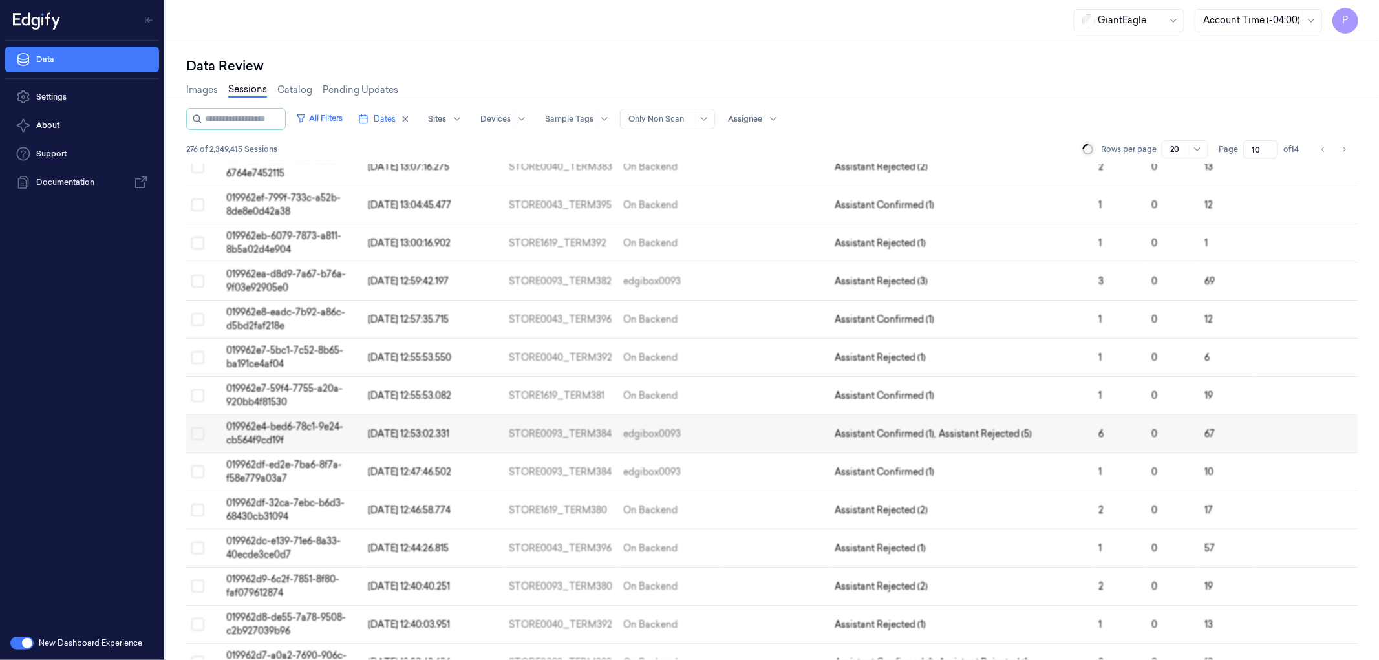
scroll to position [180, 0]
